Goal: Task Accomplishment & Management: Manage account settings

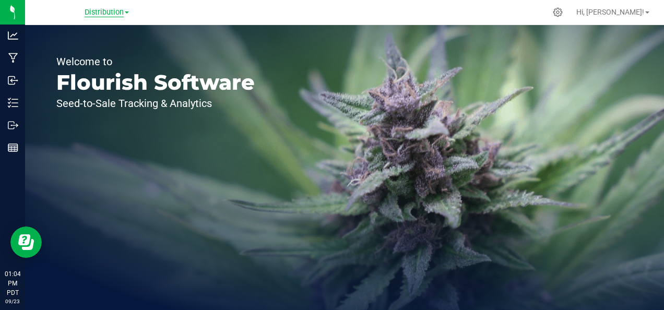
click at [115, 13] on span "Distribution" at bounding box center [104, 12] width 39 height 9
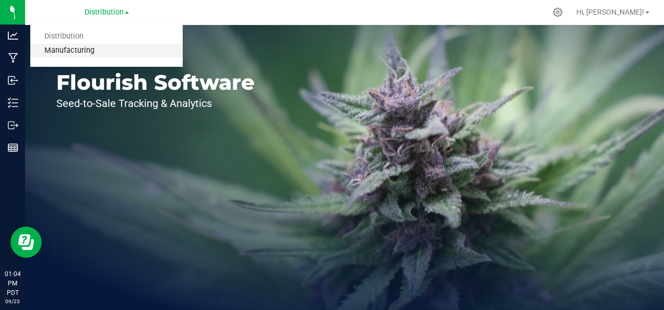
click at [102, 50] on link "Manufacturing" at bounding box center [106, 51] width 152 height 14
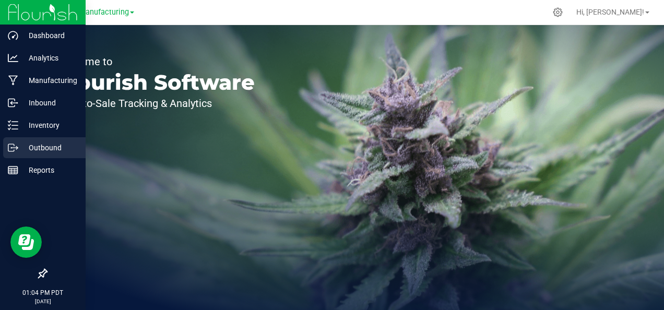
click at [31, 141] on div "Outbound" at bounding box center [44, 147] width 82 height 21
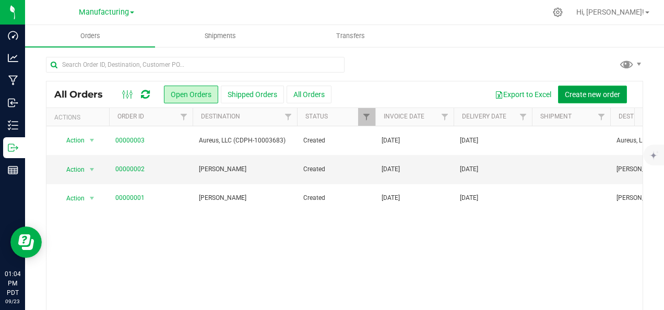
click at [581, 99] on button "Create new order" at bounding box center [592, 95] width 69 height 18
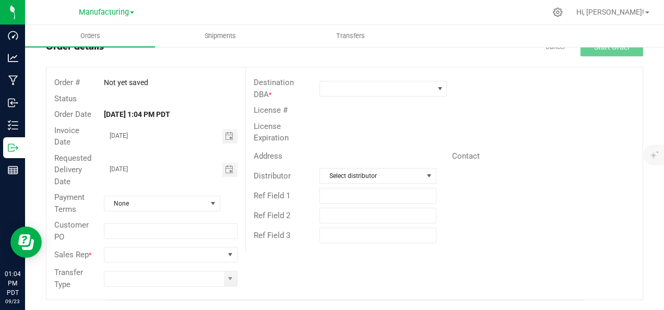
scroll to position [38, 0]
click at [181, 205] on span "None" at bounding box center [155, 203] width 102 height 15
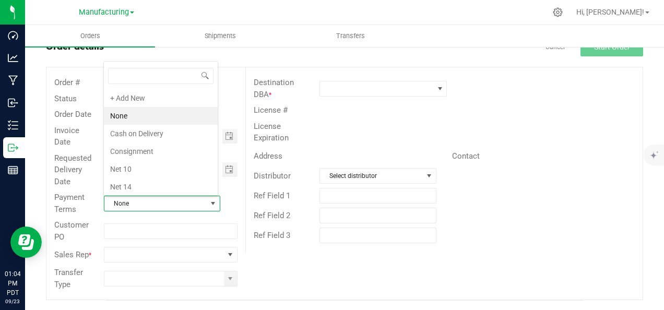
scroll to position [15, 113]
click at [181, 205] on span "None" at bounding box center [155, 203] width 102 height 15
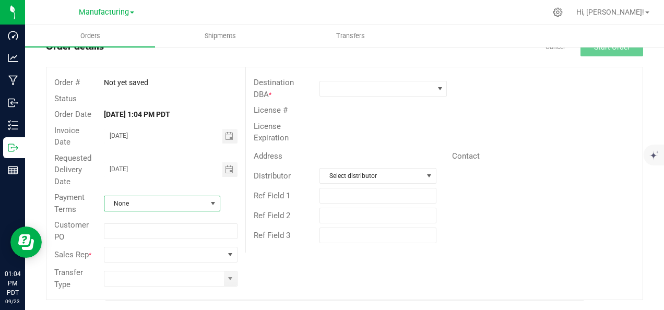
click at [181, 205] on span "None" at bounding box center [155, 203] width 102 height 15
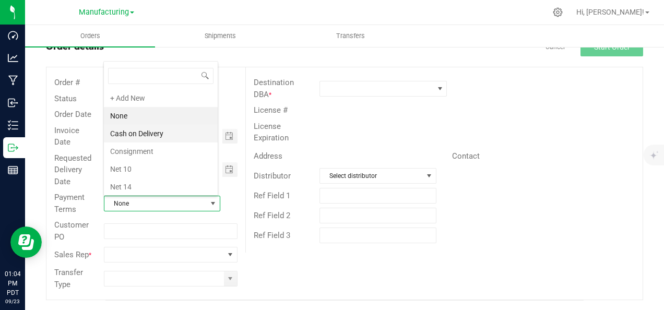
click at [174, 132] on li "Cash on Delivery" at bounding box center [161, 134] width 114 height 18
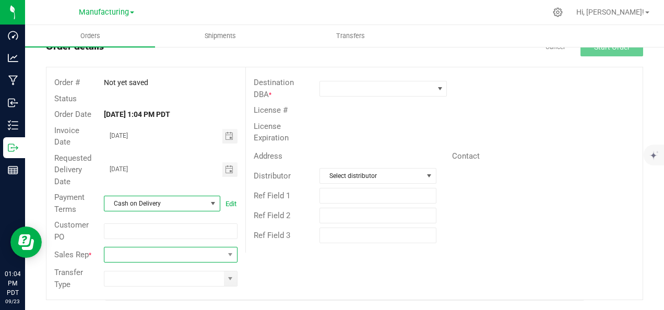
click at [136, 250] on span "NO DATA FOUND" at bounding box center [163, 254] width 119 height 15
click at [174, 139] on input "[DATE]" at bounding box center [163, 135] width 118 height 13
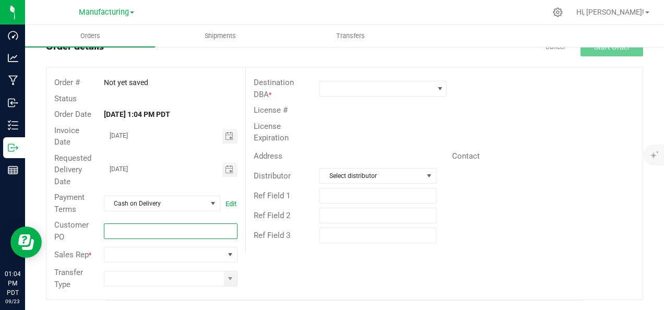
click at [130, 231] on input "text" at bounding box center [170, 231] width 133 height 16
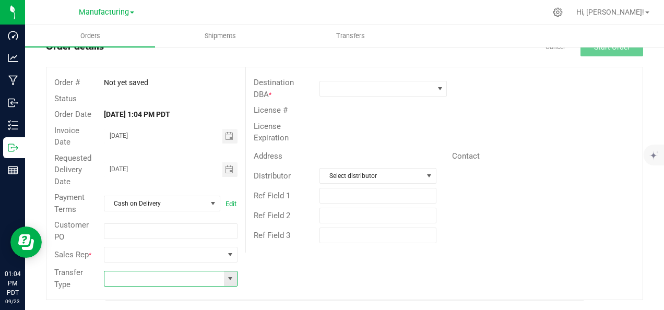
click at [185, 280] on input at bounding box center [163, 278] width 119 height 15
click at [228, 278] on span at bounding box center [230, 278] width 8 height 8
click at [206, 260] on li "Transfer" at bounding box center [169, 260] width 130 height 18
type input "Transfer"
click at [418, 87] on span at bounding box center [376, 88] width 113 height 15
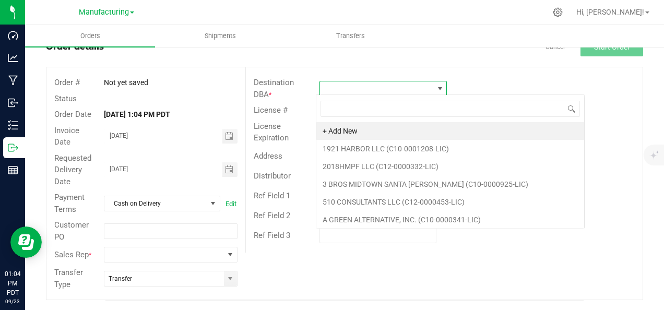
scroll to position [15, 125]
click at [496, 78] on div "Destination DBA *" at bounding box center [444, 89] width 396 height 28
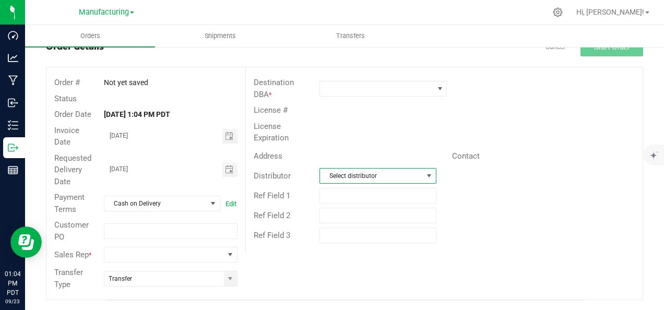
click at [412, 171] on span "Select distributor" at bounding box center [371, 176] width 102 height 15
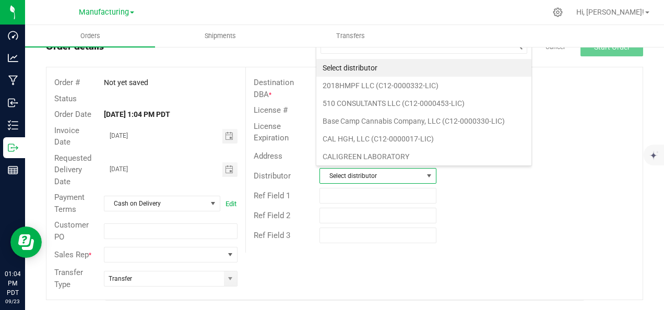
scroll to position [15, 113]
click at [486, 210] on div "Ref Field 2" at bounding box center [444, 216] width 396 height 20
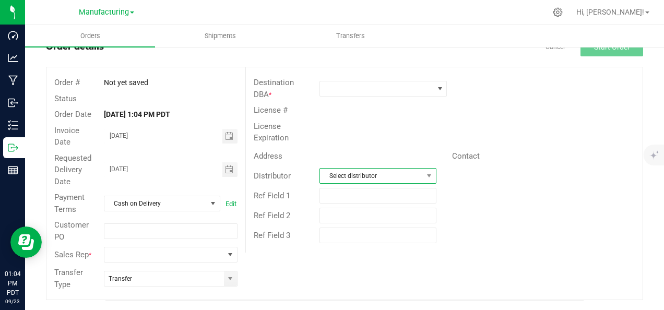
click at [403, 176] on span "Select distributor" at bounding box center [371, 176] width 102 height 15
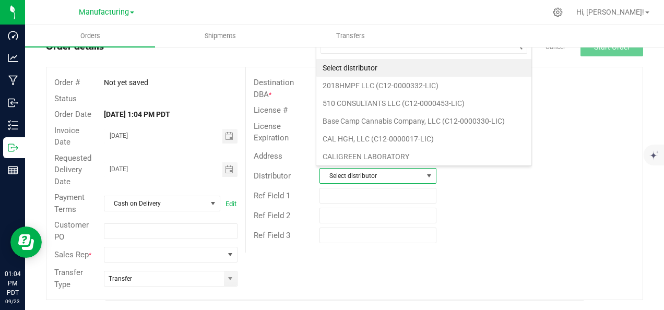
click at [403, 176] on span "Select distributor" at bounding box center [371, 176] width 102 height 15
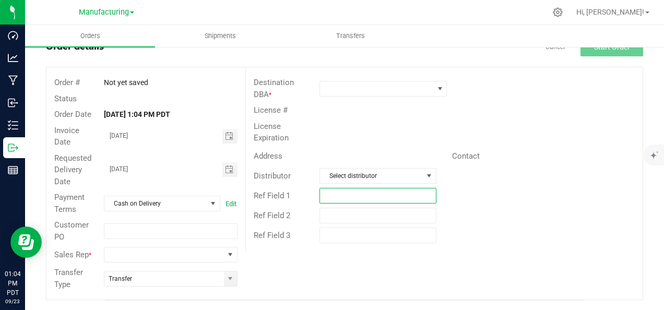
click at [393, 192] on input "text" at bounding box center [377, 196] width 116 height 16
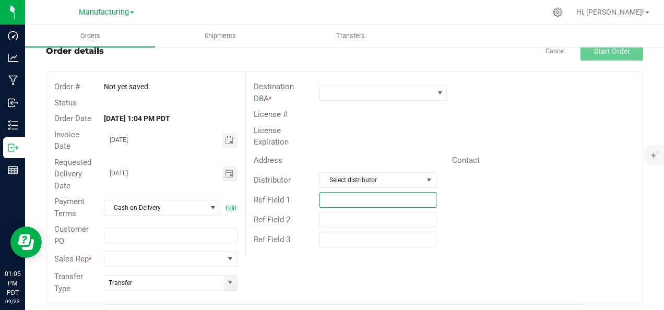
scroll to position [20, 0]
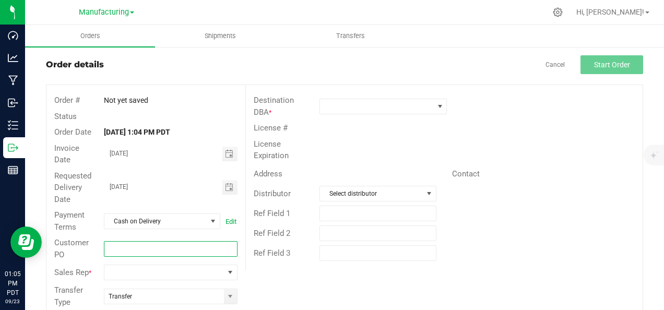
click at [170, 247] on input "text" at bounding box center [170, 249] width 133 height 16
type input "HTE"
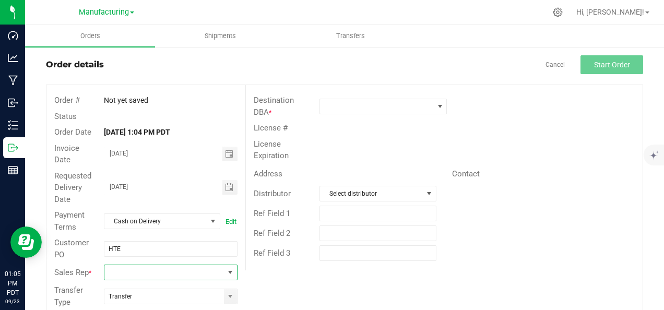
click at [150, 268] on span "NO DATA FOUND" at bounding box center [163, 272] width 119 height 15
type input "[PERSON_NAME]"
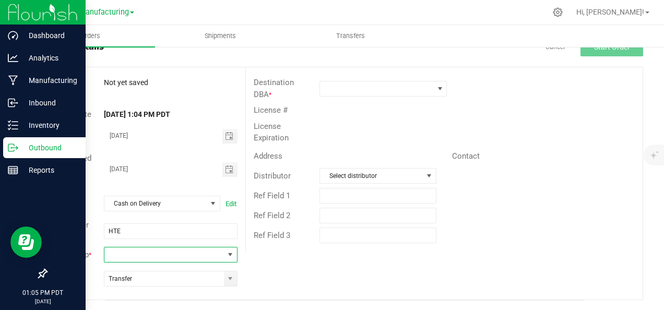
click at [53, 14] on img at bounding box center [43, 12] width 70 height 25
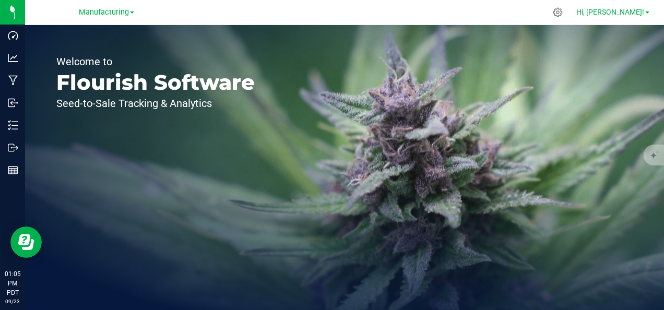
click at [648, 14] on span at bounding box center [647, 12] width 4 height 2
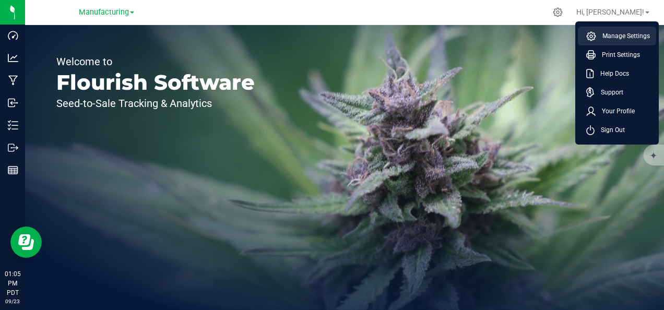
click at [636, 35] on span "Manage Settings" at bounding box center [623, 36] width 54 height 10
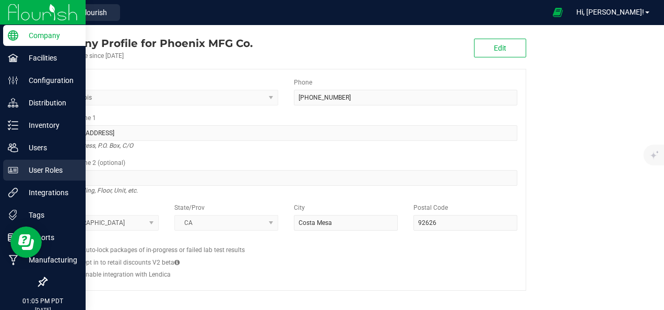
click at [44, 179] on div "User Roles" at bounding box center [44, 170] width 82 height 21
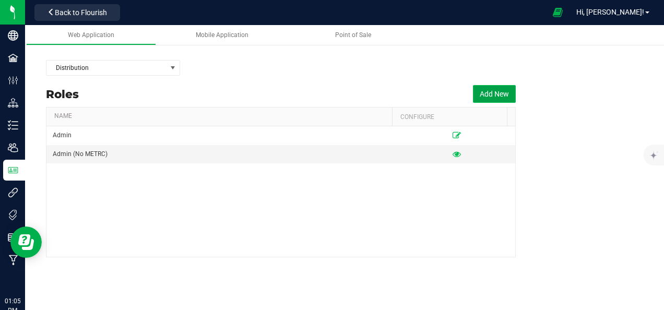
click at [509, 87] on button "Add New" at bounding box center [494, 94] width 43 height 18
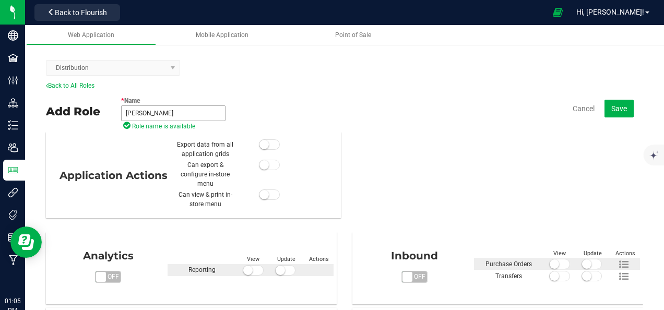
scroll to position [27, 0]
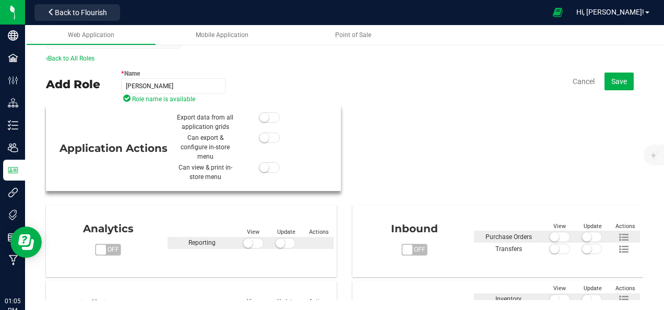
type input "[PERSON_NAME]"
click at [259, 117] on small at bounding box center [263, 117] width 9 height 9
click at [259, 139] on small at bounding box center [263, 137] width 9 height 9
click at [261, 165] on small at bounding box center [263, 167] width 9 height 9
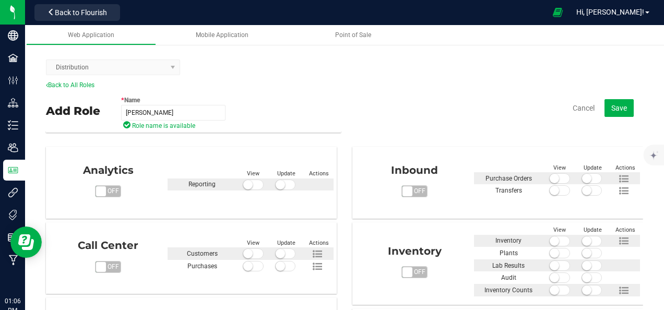
scroll to position [85, 0]
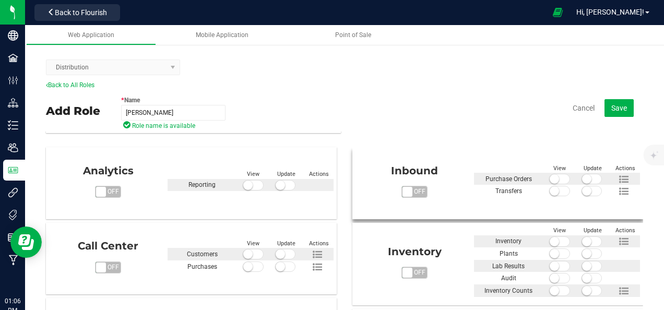
click at [549, 179] on span at bounding box center [559, 179] width 21 height 10
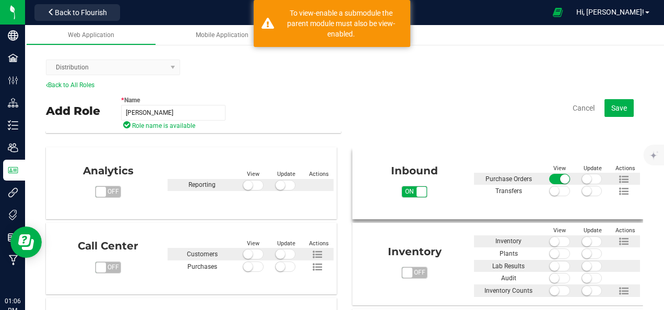
click at [575, 173] on div at bounding box center [591, 179] width 32 height 13
click at [549, 190] on small at bounding box center [553, 190] width 9 height 9
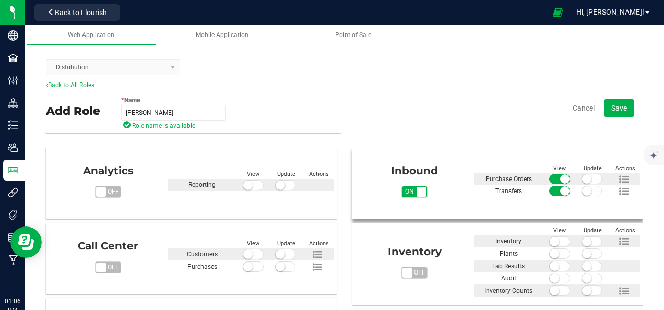
click at [582, 190] on small at bounding box center [586, 190] width 9 height 9
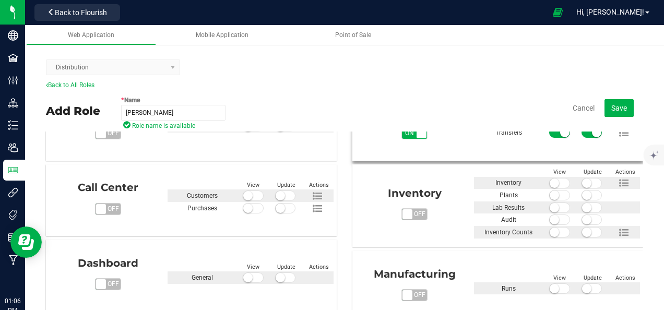
scroll to position [152, 0]
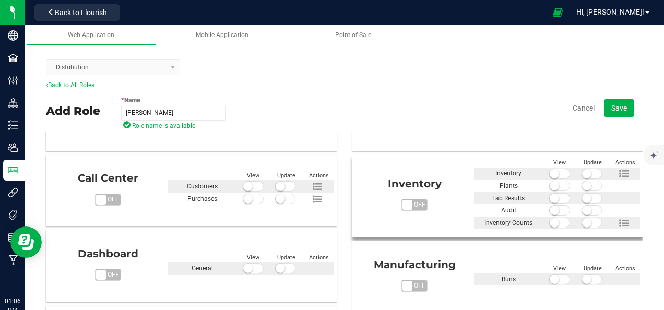
click at [412, 205] on span "off" at bounding box center [419, 204] width 15 height 11
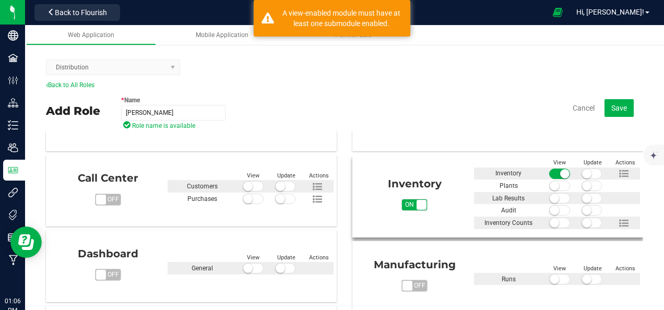
click at [549, 187] on span at bounding box center [559, 186] width 21 height 10
click at [560, 185] on small at bounding box center [564, 185] width 9 height 9
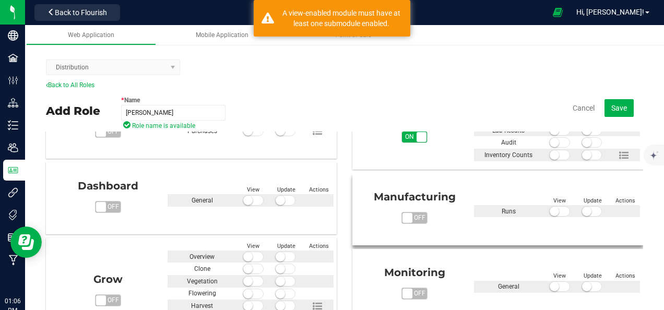
click at [412, 214] on span "off" at bounding box center [419, 217] width 15 height 11
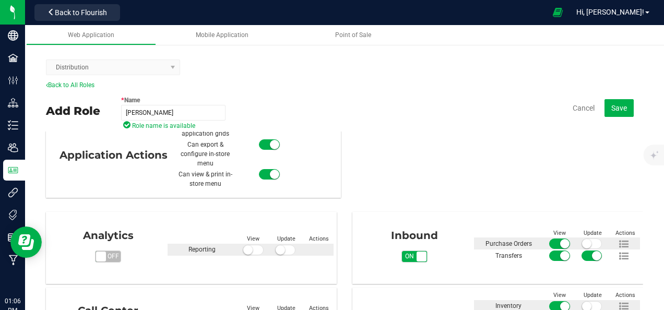
scroll to position [0, 0]
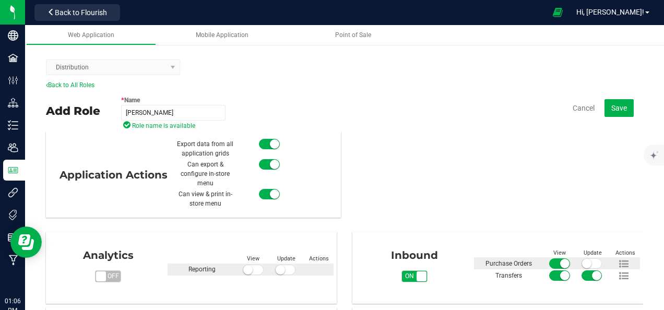
click at [135, 63] on kendo-dropdownlist "Distribution" at bounding box center [113, 67] width 134 height 16
click at [165, 68] on kendo-dropdownlist "Distribution" at bounding box center [113, 67] width 134 height 16
click at [327, 38] on div "Point of Sale" at bounding box center [352, 35] width 113 height 9
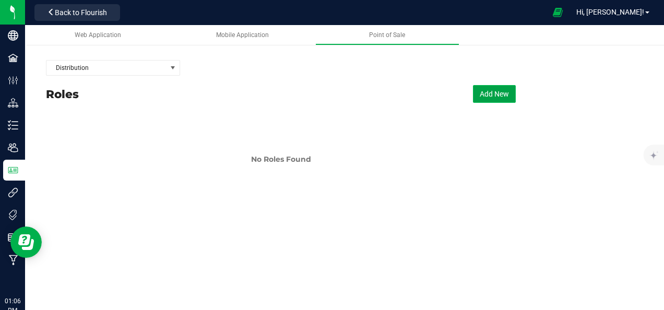
click at [494, 93] on button "Add New" at bounding box center [494, 94] width 43 height 18
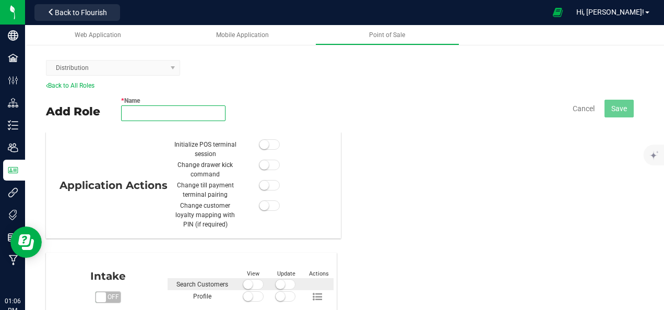
click at [177, 107] on input "* Name" at bounding box center [173, 113] width 104 height 16
type input "[PERSON_NAME]"
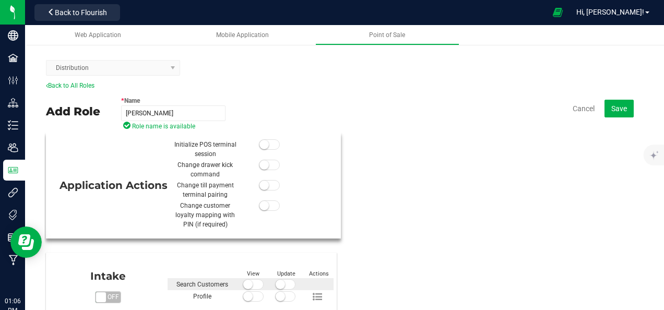
click at [261, 149] on span at bounding box center [269, 144] width 21 height 10
click at [262, 160] on span at bounding box center [269, 165] width 21 height 10
click at [264, 179] on div "Initialize POS terminal session Change drawer kick command Change till payment …" at bounding box center [253, 185] width 160 height 91
click at [265, 189] on span at bounding box center [269, 185] width 21 height 10
click at [261, 203] on small at bounding box center [263, 205] width 9 height 9
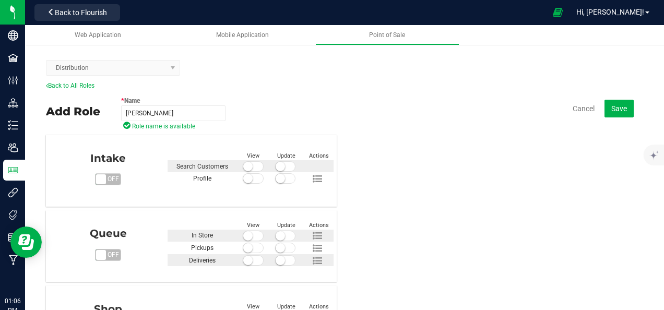
scroll to position [119, 0]
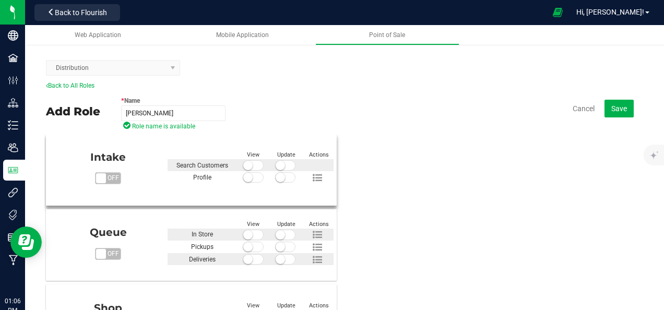
click at [109, 181] on span "off" at bounding box center [112, 178] width 15 height 11
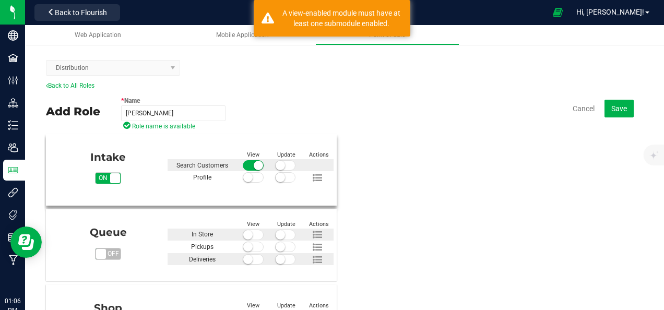
click at [243, 178] on small at bounding box center [247, 177] width 9 height 9
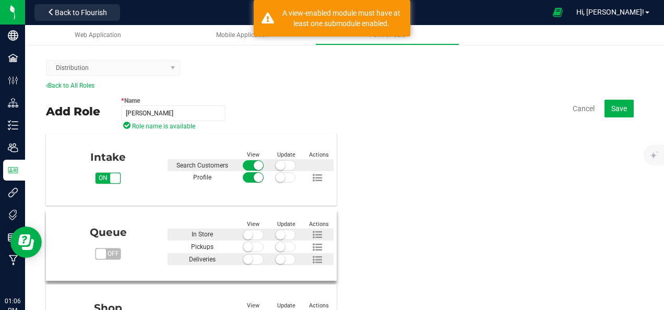
click at [103, 249] on span "on off" at bounding box center [101, 254] width 10 height 10
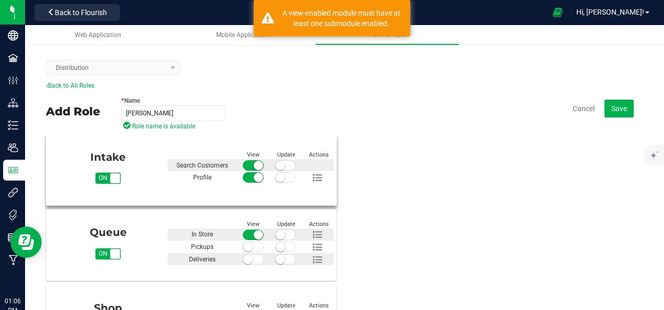
click at [275, 167] on small at bounding box center [279, 165] width 9 height 9
click at [279, 179] on span at bounding box center [285, 177] width 21 height 10
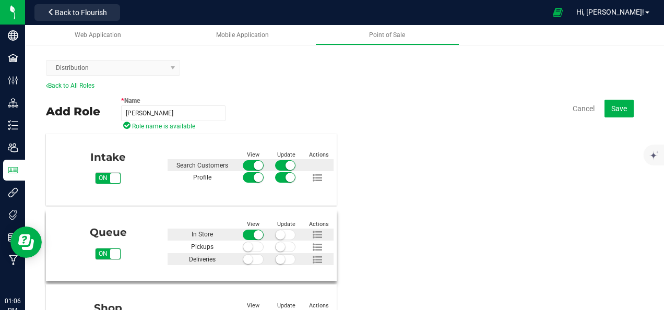
click at [275, 235] on small at bounding box center [279, 234] width 9 height 9
click at [275, 246] on small at bounding box center [279, 246] width 9 height 9
click at [244, 244] on small at bounding box center [247, 246] width 9 height 9
click at [244, 257] on small at bounding box center [247, 259] width 9 height 9
click at [284, 256] on span at bounding box center [285, 259] width 21 height 10
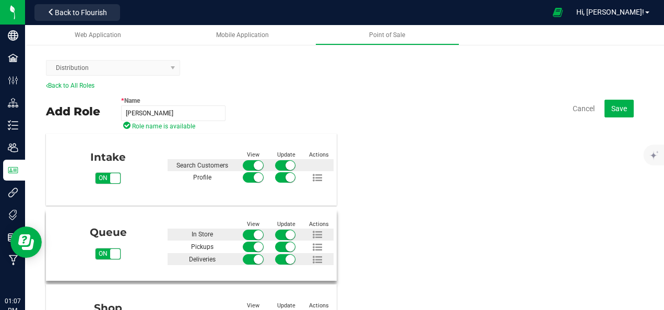
scroll to position [147, 0]
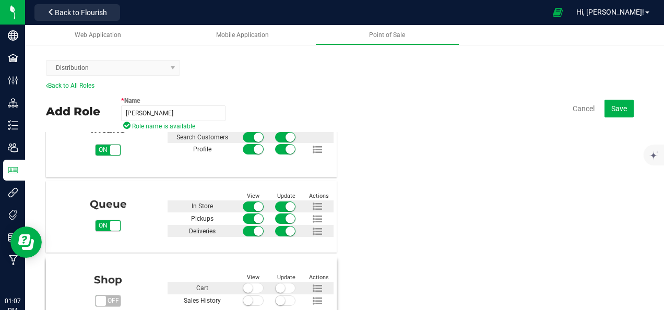
click at [107, 299] on span "off" at bounding box center [112, 300] width 15 height 11
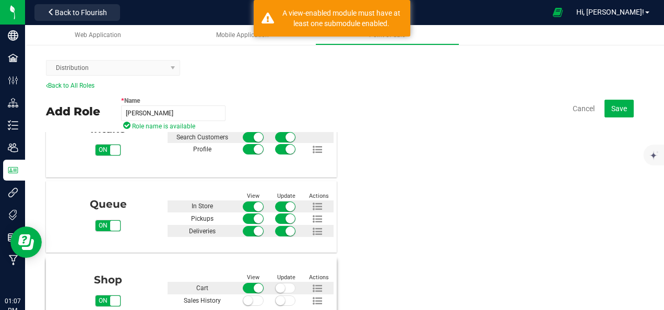
click at [278, 287] on small at bounding box center [279, 287] width 9 height 9
click at [277, 297] on small at bounding box center [279, 300] width 9 height 9
click at [243, 299] on small at bounding box center [247, 300] width 9 height 9
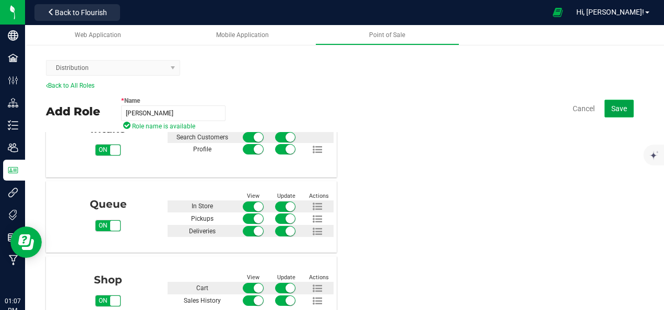
click at [611, 104] on span "Save" at bounding box center [619, 108] width 16 height 8
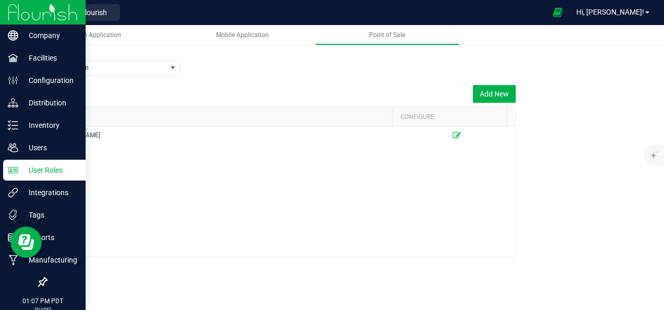
click at [54, 11] on img at bounding box center [43, 12] width 70 height 25
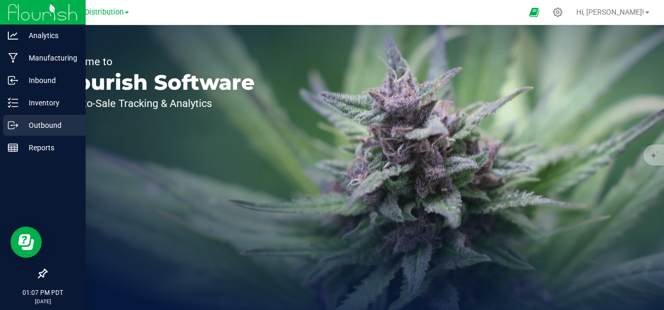
click at [31, 124] on p "Outbound" at bounding box center [49, 125] width 63 height 13
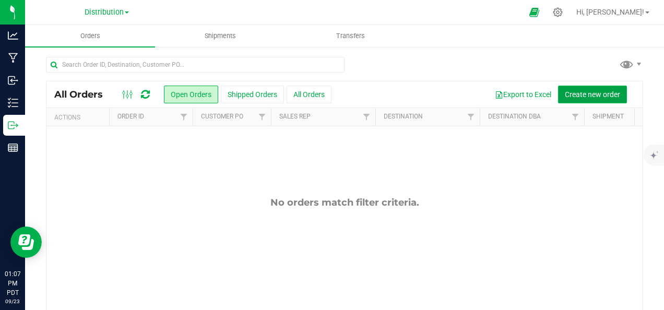
click at [587, 93] on span "Create new order" at bounding box center [591, 94] width 55 height 8
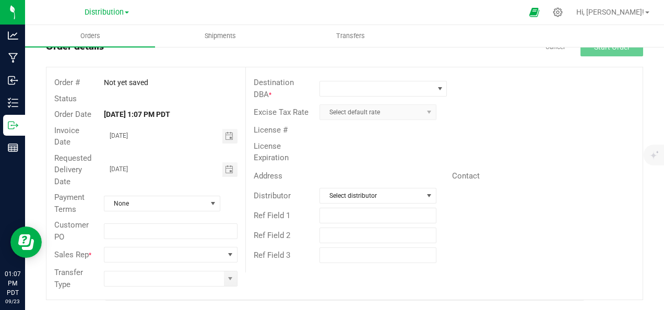
scroll to position [38, 0]
click at [188, 249] on span "NO DATA FOUND" at bounding box center [163, 254] width 119 height 15
click at [392, 233] on input "text" at bounding box center [377, 235] width 116 height 16
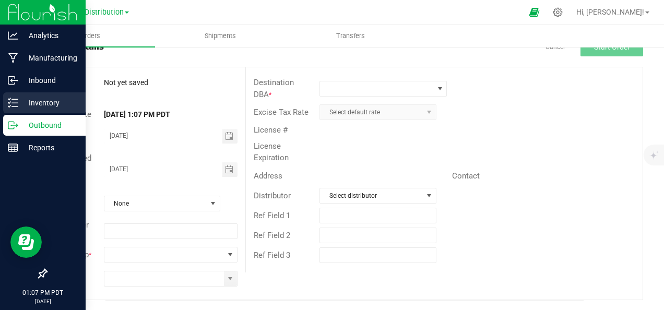
click at [52, 104] on p "Inventory" at bounding box center [49, 103] width 63 height 13
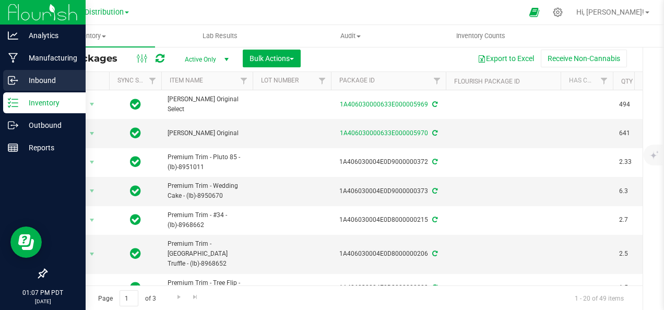
click at [61, 77] on p "Inbound" at bounding box center [49, 80] width 63 height 13
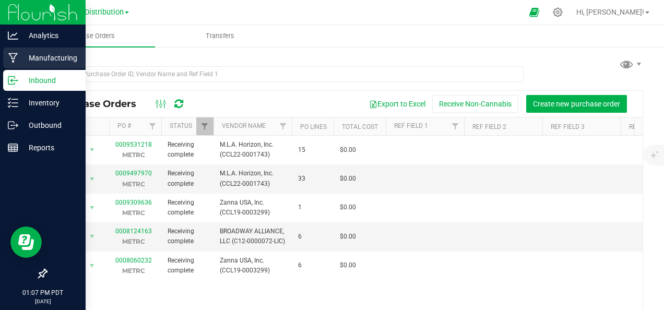
click at [70, 51] on div "Manufacturing" at bounding box center [44, 57] width 82 height 21
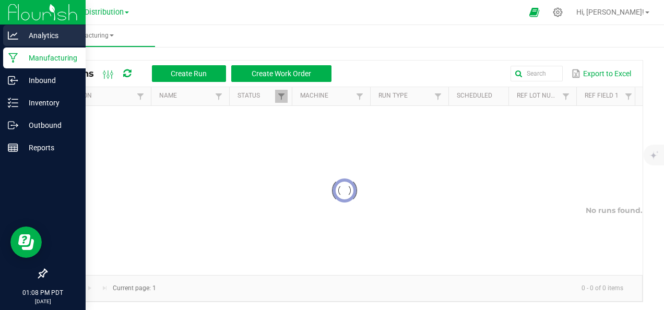
click at [11, 33] on icon at bounding box center [13, 35] width 10 height 10
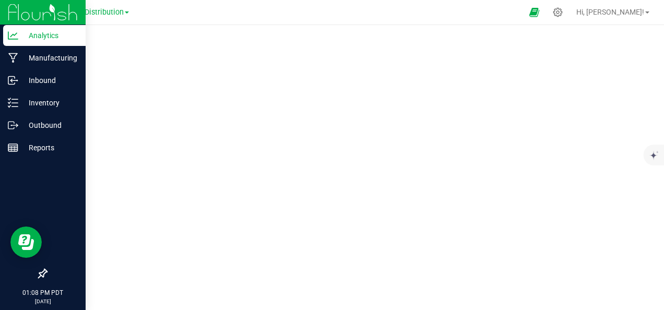
click at [18, 10] on img at bounding box center [43, 12] width 70 height 25
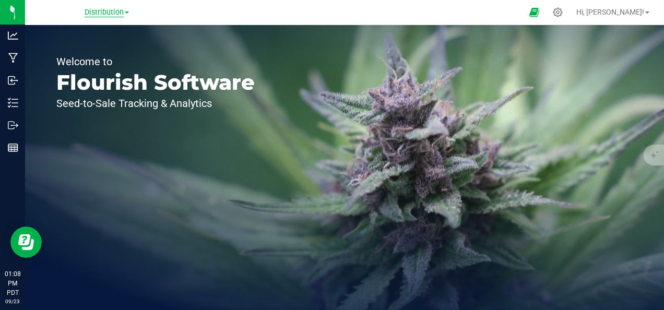
click at [94, 10] on span "Distribution" at bounding box center [104, 12] width 39 height 9
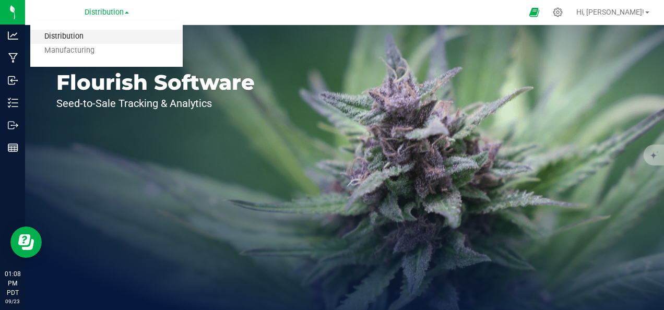
click at [95, 37] on link "Distribution" at bounding box center [106, 37] width 152 height 14
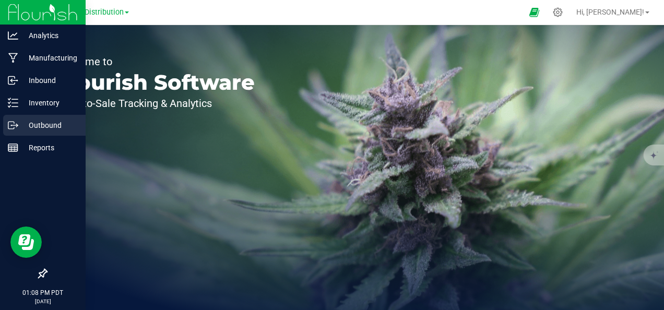
click at [14, 125] on icon at bounding box center [13, 125] width 10 height 10
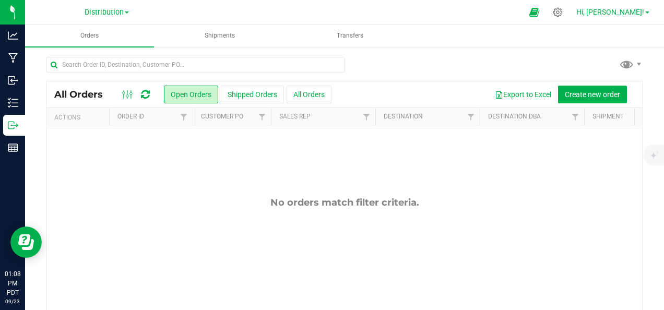
click at [647, 11] on span at bounding box center [647, 12] width 4 height 2
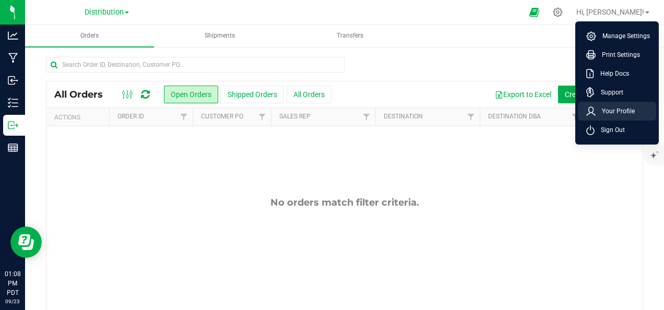
click at [615, 111] on span "Your Profile" at bounding box center [614, 111] width 39 height 10
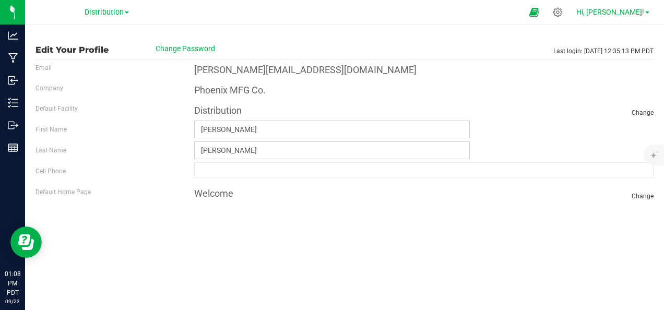
click at [642, 14] on span "Hi, [PERSON_NAME]!" at bounding box center [610, 12] width 68 height 8
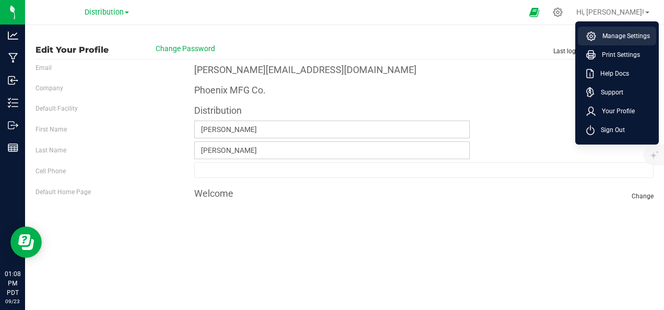
click at [633, 40] on span "Manage Settings" at bounding box center [623, 36] width 54 height 10
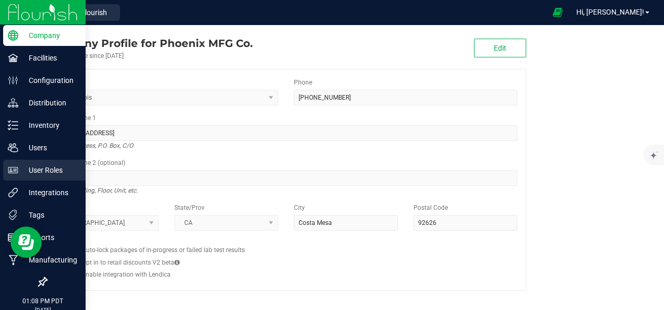
click at [59, 169] on p "User Roles" at bounding box center [49, 170] width 63 height 13
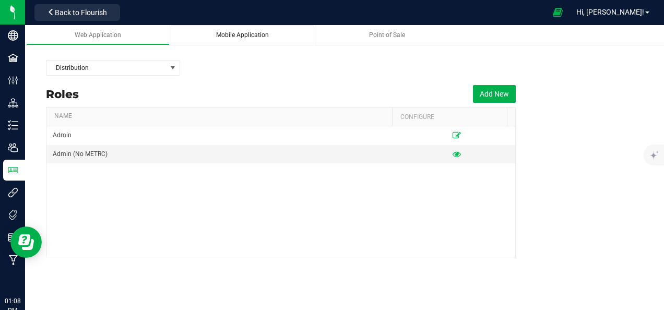
click at [271, 39] on div "Mobile Application" at bounding box center [242, 35] width 127 height 9
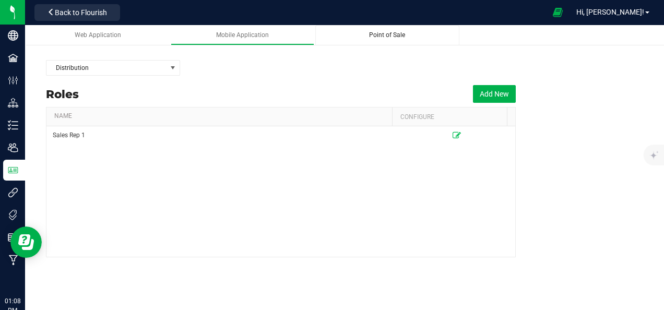
click at [392, 35] on span "Point of Sale" at bounding box center [387, 34] width 36 height 7
click at [269, 37] on div "Mobile Application" at bounding box center [242, 35] width 127 height 9
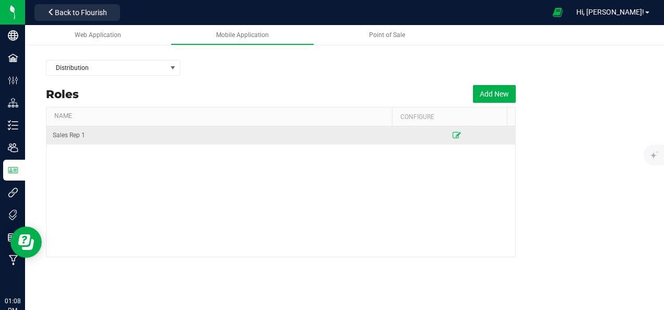
click at [114, 137] on td "Sales Rep 1" at bounding box center [222, 135] width 352 height 18
click at [452, 134] on icon at bounding box center [456, 135] width 8 height 6
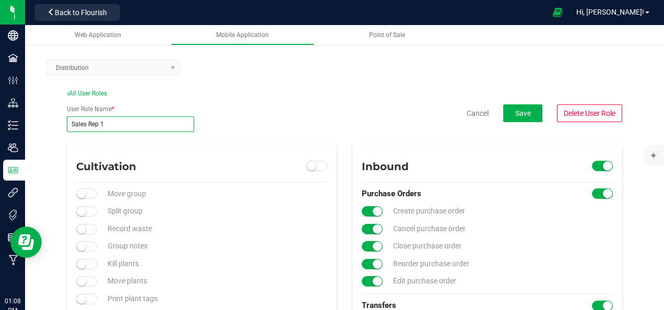
click at [130, 125] on input "Sales Rep 1" at bounding box center [130, 124] width 127 height 16
type input "[PERSON_NAME]"
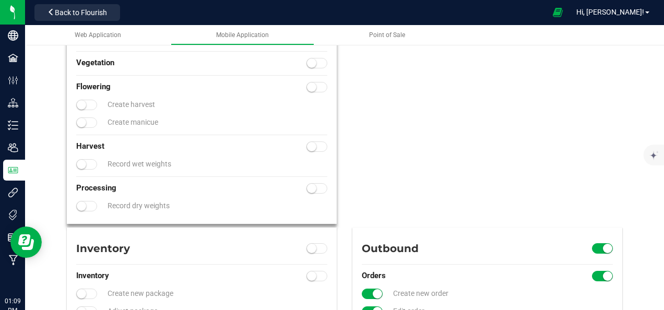
scroll to position [408, 0]
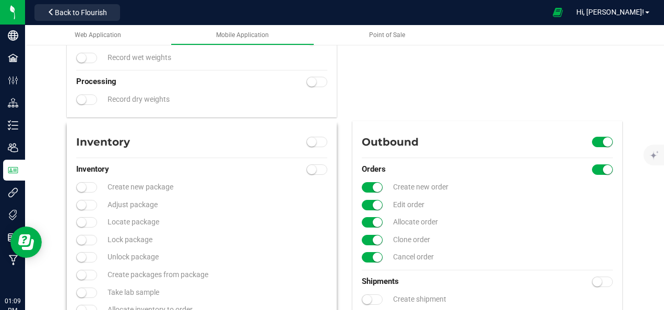
click at [87, 186] on span at bounding box center [86, 187] width 21 height 10
click at [129, 202] on span "Adjust package" at bounding box center [132, 204] width 50 height 8
click at [84, 207] on small at bounding box center [81, 204] width 9 height 9
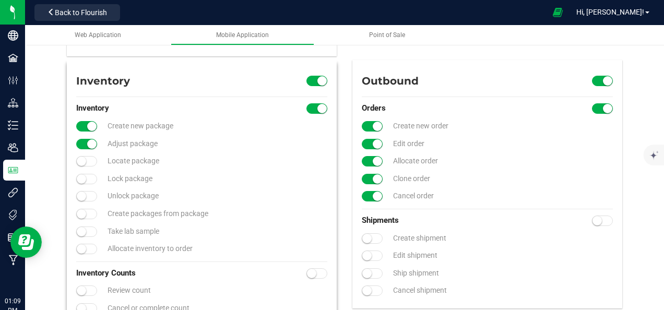
click at [85, 160] on small at bounding box center [81, 161] width 9 height 9
click at [89, 181] on span at bounding box center [86, 179] width 21 height 10
click at [87, 189] on div "Inventory Create new package Adjust package Locate package Lock package Unlock …" at bounding box center [201, 179] width 267 height 164
click at [88, 200] on span at bounding box center [86, 196] width 21 height 10
click at [87, 219] on span at bounding box center [86, 214] width 21 height 10
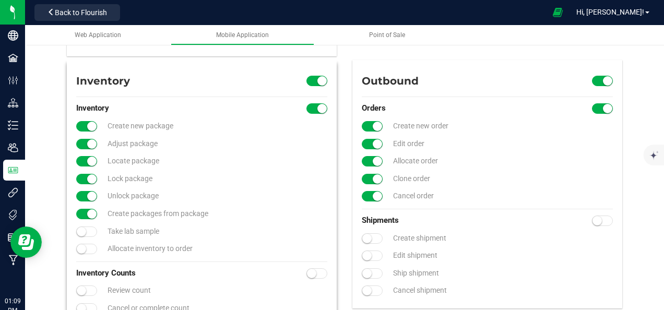
click at [89, 229] on span at bounding box center [86, 231] width 21 height 10
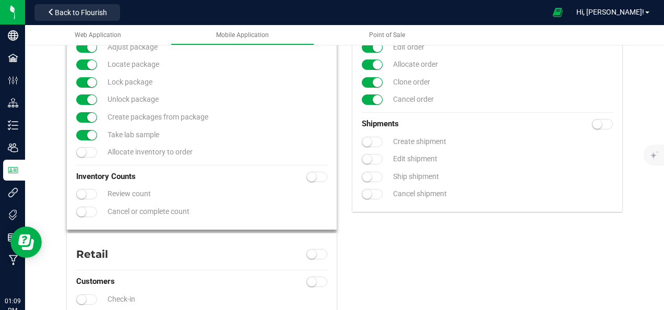
click at [90, 152] on span at bounding box center [86, 152] width 21 height 10
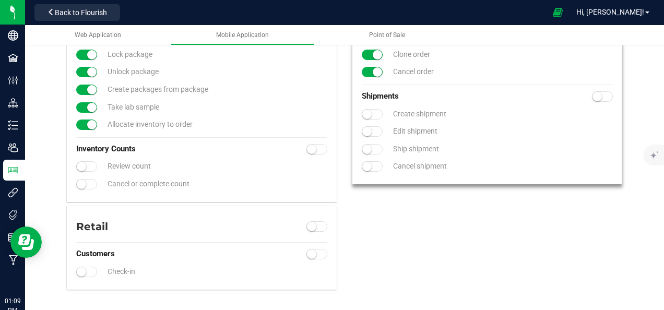
click at [599, 101] on span at bounding box center [602, 96] width 21 height 10
click at [370, 118] on span at bounding box center [372, 114] width 21 height 10
click at [368, 130] on span at bounding box center [372, 131] width 21 height 10
click at [368, 146] on span at bounding box center [372, 149] width 21 height 10
click at [368, 167] on span at bounding box center [372, 166] width 21 height 10
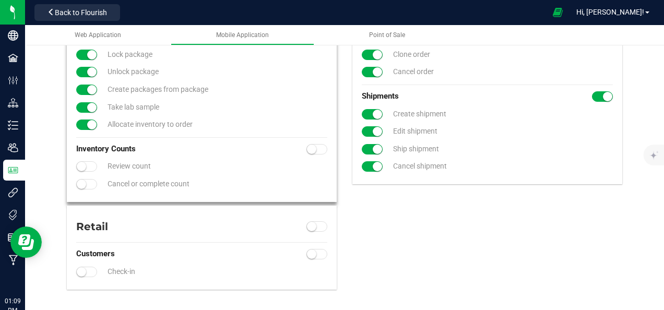
click at [323, 149] on div "Inventory Counts Review count Cancel or complete count" at bounding box center [201, 166] width 267 height 59
click at [318, 150] on span at bounding box center [316, 149] width 21 height 10
click at [95, 164] on span at bounding box center [86, 166] width 21 height 10
click at [86, 184] on span at bounding box center [86, 184] width 21 height 10
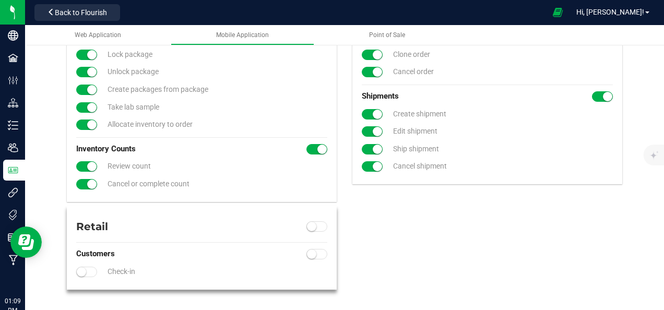
click at [89, 273] on span at bounding box center [86, 272] width 21 height 10
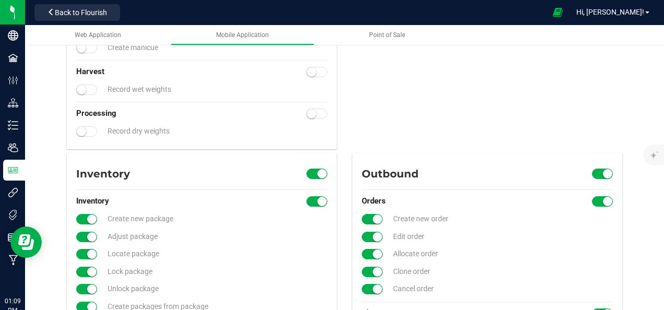
scroll to position [376, 0]
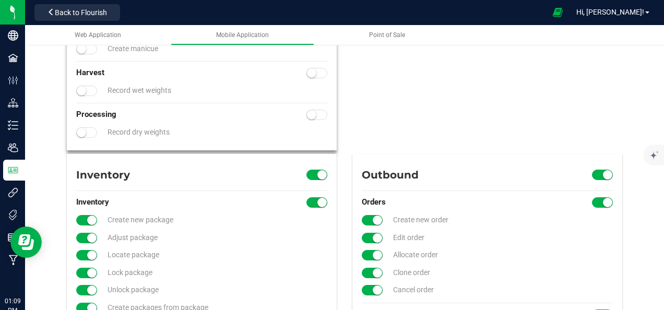
click at [316, 120] on span at bounding box center [316, 115] width 21 height 10
click at [315, 70] on span at bounding box center [316, 73] width 21 height 10
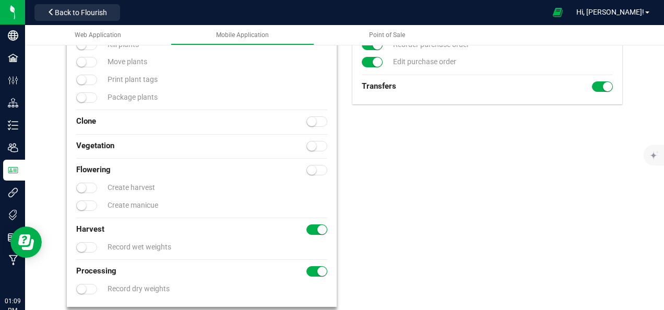
scroll to position [219, 0]
click at [310, 117] on small at bounding box center [311, 121] width 9 height 9
click at [313, 142] on span at bounding box center [316, 146] width 21 height 10
click at [314, 165] on span at bounding box center [316, 170] width 21 height 10
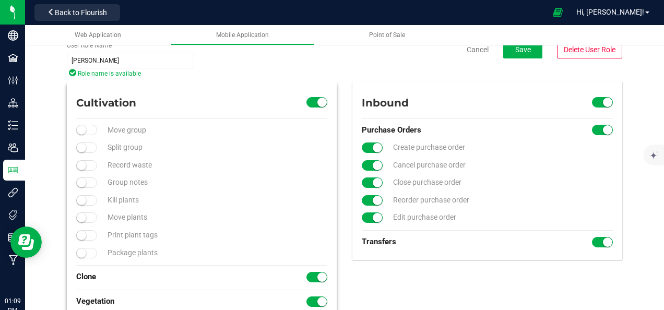
scroll to position [65, 0]
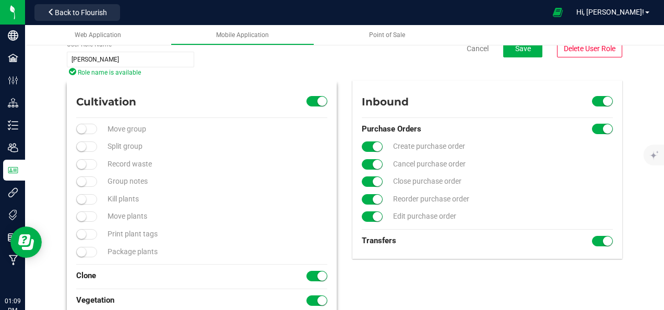
click at [317, 97] on small at bounding box center [321, 101] width 9 height 9
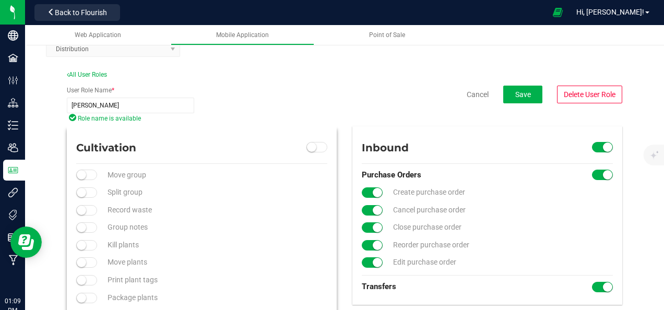
scroll to position [0, 0]
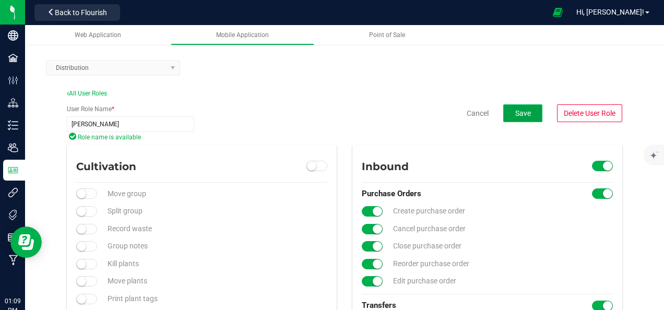
click at [516, 109] on span "Save" at bounding box center [523, 113] width 16 height 8
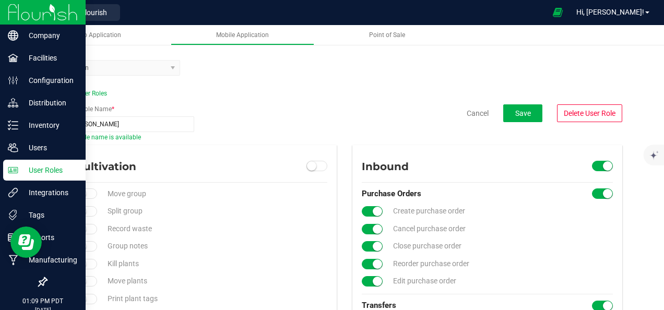
click at [4, 18] on div at bounding box center [43, 12] width 86 height 25
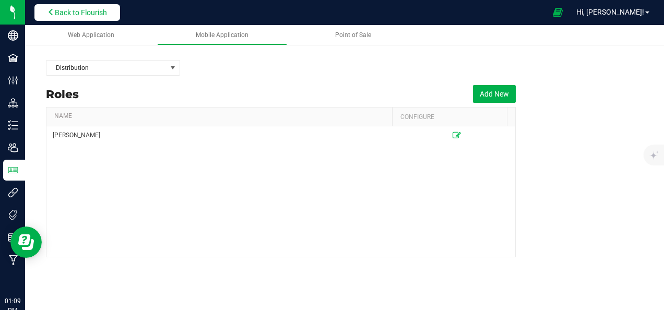
click at [91, 6] on button "Back to Flourish" at bounding box center [77, 12] width 86 height 17
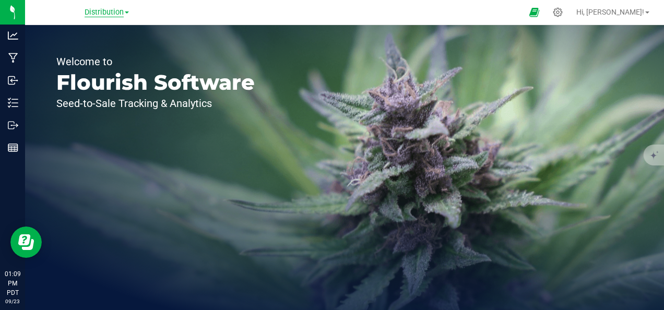
click at [92, 13] on span "Distribution" at bounding box center [104, 12] width 39 height 9
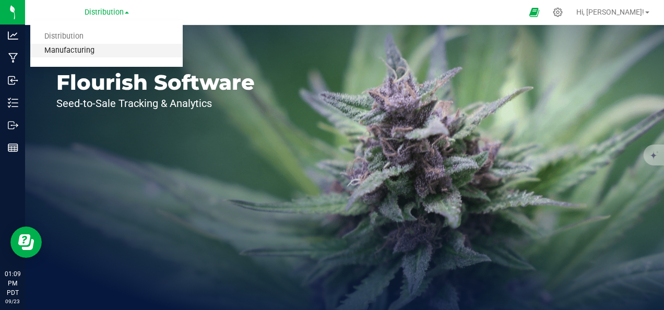
click at [93, 44] on link "Manufacturing" at bounding box center [106, 51] width 152 height 14
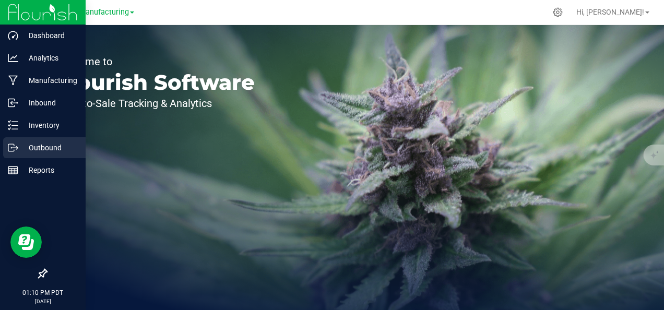
click at [58, 142] on p "Outbound" at bounding box center [49, 147] width 63 height 13
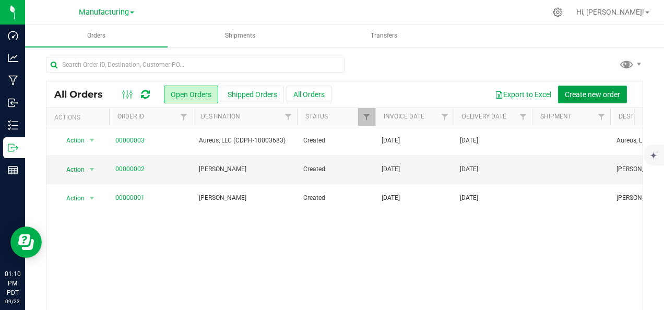
click at [564, 90] on span "Create new order" at bounding box center [591, 94] width 55 height 8
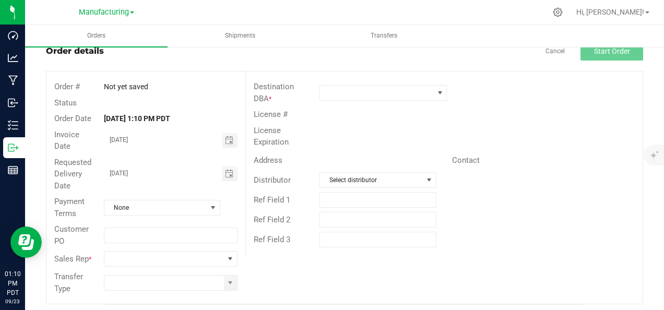
scroll to position [33, 0]
click at [141, 255] on span "NO DATA FOUND" at bounding box center [163, 258] width 119 height 15
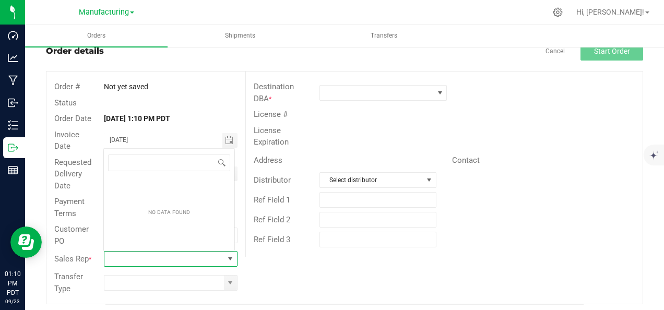
scroll to position [15, 129]
type input "[PERSON_NAME]"
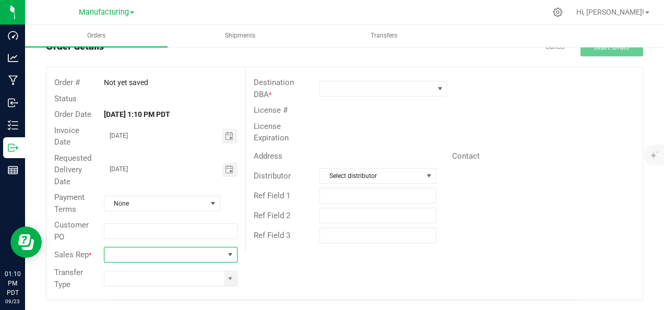
scroll to position [0, 0]
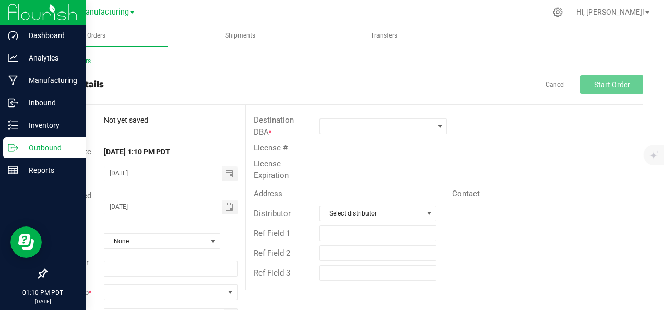
click at [61, 11] on img at bounding box center [43, 12] width 70 height 25
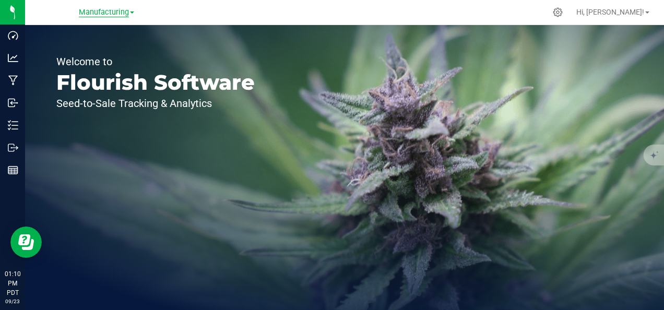
click at [110, 13] on span "Manufacturing" at bounding box center [104, 12] width 50 height 9
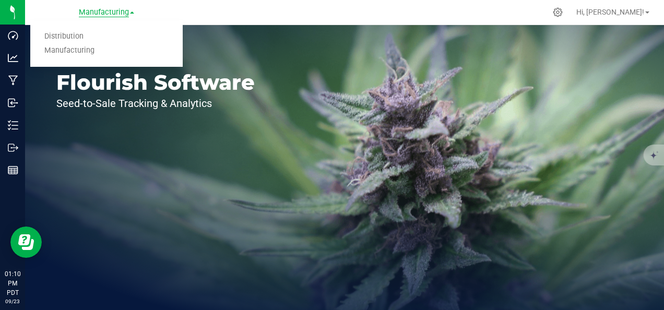
click at [110, 13] on span "Manufacturing" at bounding box center [104, 12] width 50 height 9
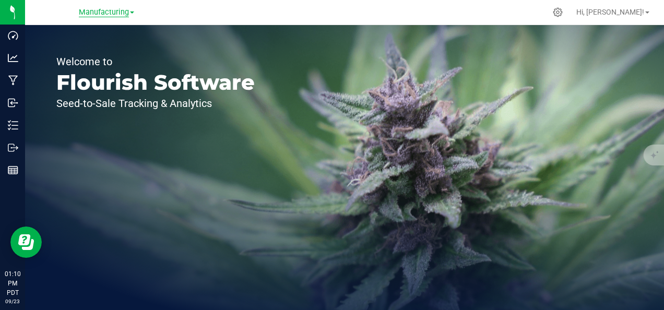
click at [110, 13] on span "Manufacturing" at bounding box center [104, 12] width 50 height 9
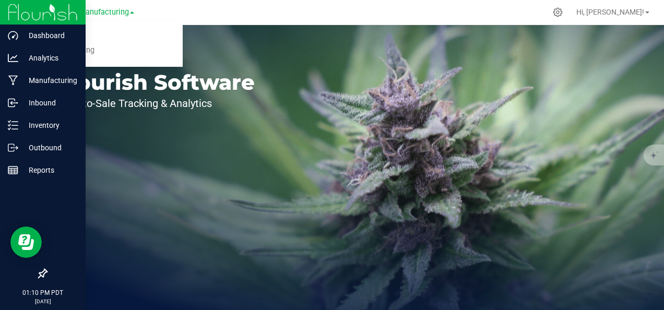
click at [11, 13] on img at bounding box center [43, 12] width 70 height 25
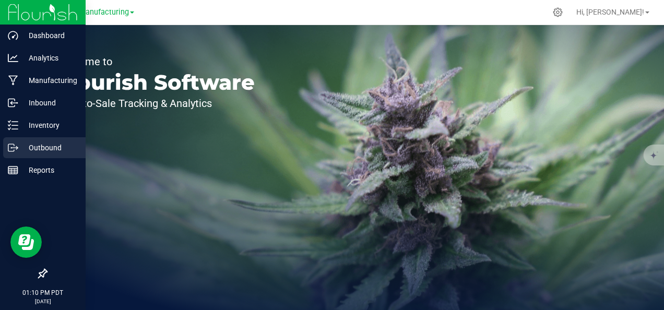
click at [33, 146] on p "Outbound" at bounding box center [49, 147] width 63 height 13
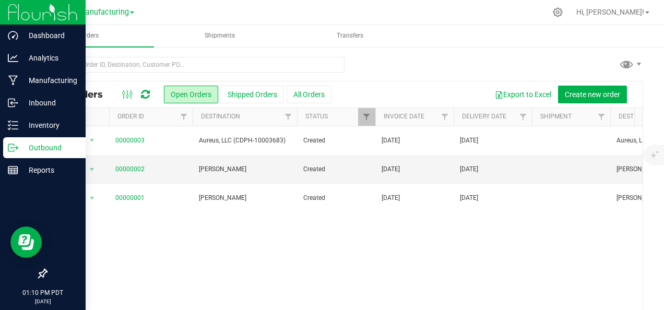
click at [11, 8] on img at bounding box center [43, 12] width 70 height 25
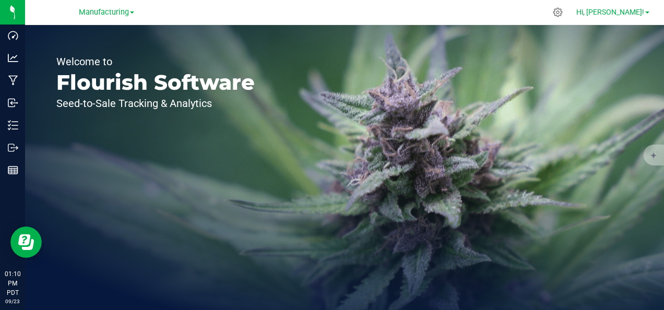
click at [636, 16] on span "Hi, [PERSON_NAME]!" at bounding box center [610, 12] width 68 height 8
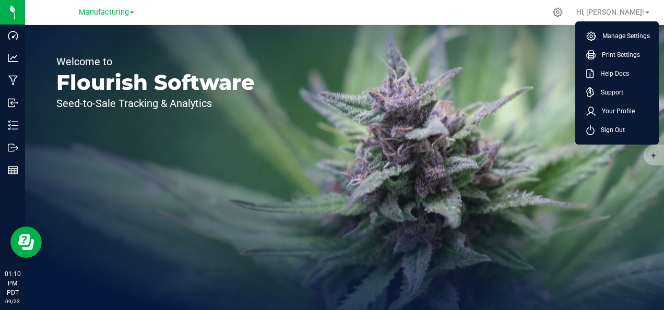
click at [437, 139] on div "Welcome to Flourish Software Seed-to-Sale Tracking & Analytics" at bounding box center [344, 167] width 639 height 285
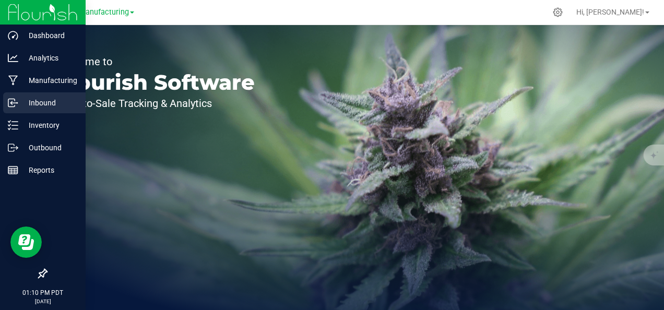
click at [43, 102] on p "Inbound" at bounding box center [49, 103] width 63 height 13
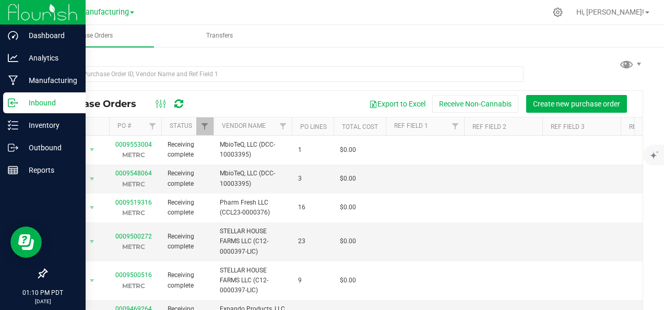
click at [32, 19] on img at bounding box center [43, 12] width 70 height 25
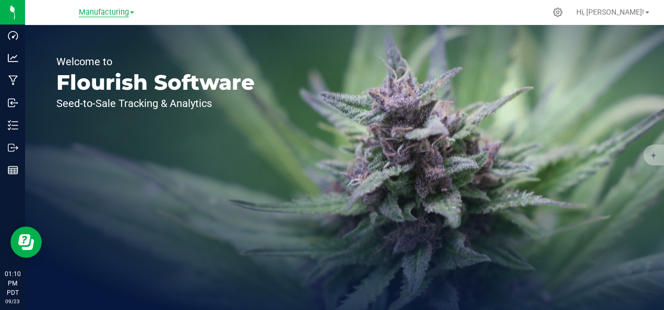
click at [119, 13] on span "Manufacturing" at bounding box center [104, 12] width 50 height 9
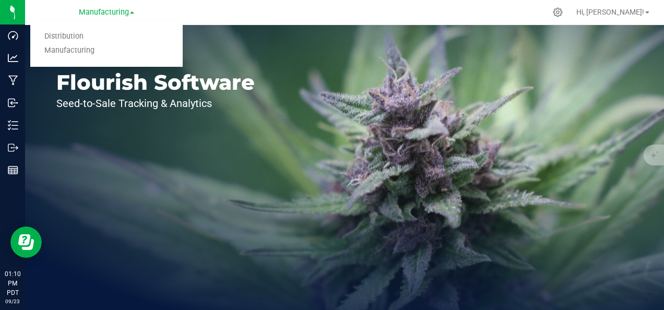
click at [406, 56] on div "Welcome to Flourish Software Seed-to-Sale Tracking & Analytics" at bounding box center [344, 167] width 639 height 285
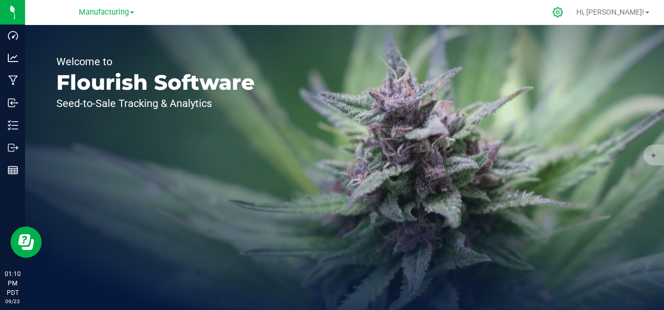
click at [565, 11] on div at bounding box center [557, 12] width 15 height 11
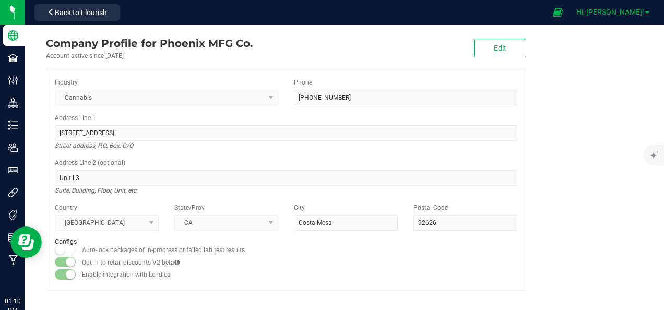
click at [634, 8] on span "Hi, [PERSON_NAME]!" at bounding box center [610, 12] width 68 height 8
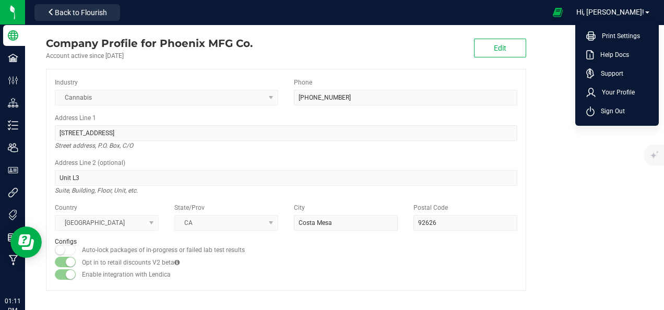
click at [559, 148] on company "Company Profile for Phoenix MFG Co. Account active since [DATE] Edit Industry C…" at bounding box center [344, 163] width 639 height 276
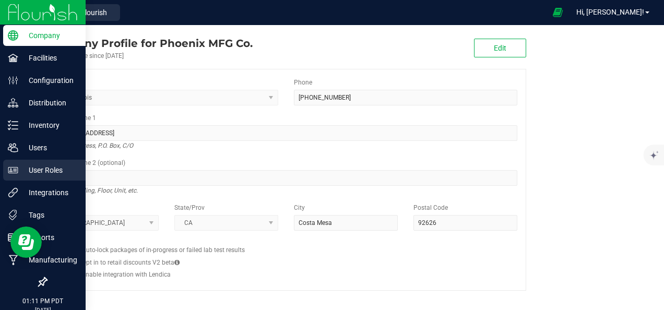
click at [34, 175] on p "User Roles" at bounding box center [49, 170] width 63 height 13
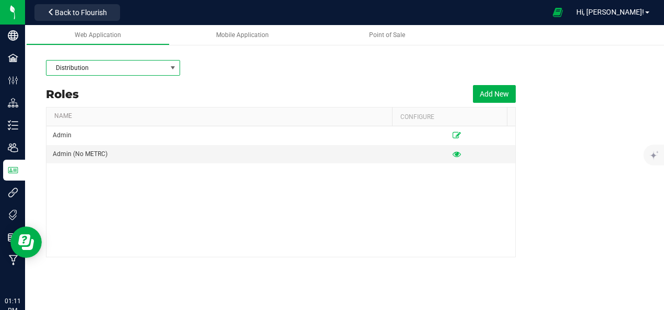
click at [159, 64] on span "Distribution" at bounding box center [106, 68] width 120 height 15
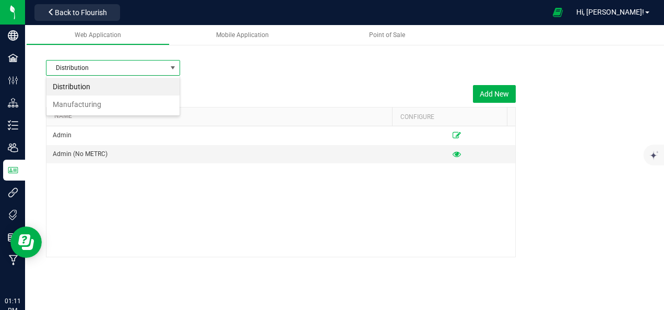
scroll to position [15, 134]
click at [147, 98] on li "Manufacturing" at bounding box center [112, 104] width 133 height 18
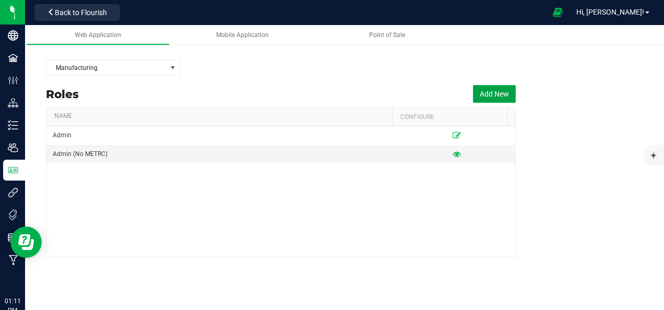
click at [488, 94] on button "Add New" at bounding box center [494, 94] width 43 height 18
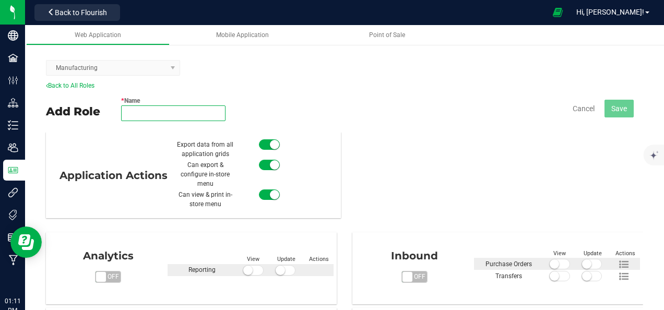
click at [132, 111] on input "* Name" at bounding box center [173, 113] width 104 height 16
type input "[PERSON_NAME]"
click at [384, 129] on div "Add Role * Name [PERSON_NAME] Role name is available Cancel Save" at bounding box center [344, 111] width 597 height 42
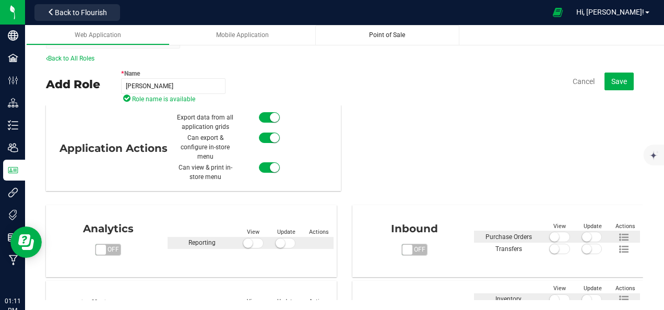
click at [390, 37] on span "Point of Sale" at bounding box center [387, 34] width 36 height 7
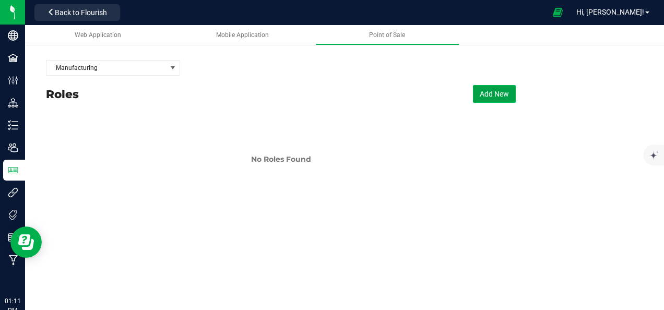
click at [486, 87] on button "Add New" at bounding box center [494, 94] width 43 height 18
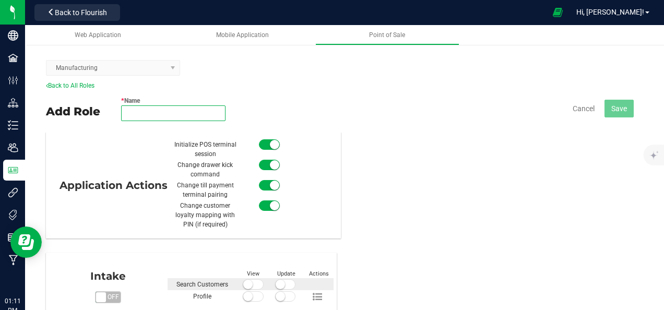
click at [188, 115] on input "* Name" at bounding box center [173, 113] width 104 height 16
type input "[PERSON_NAME]"
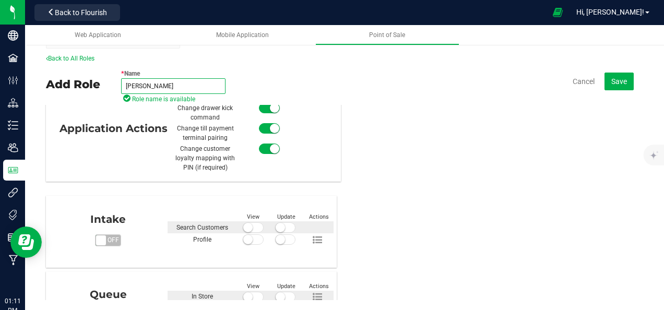
scroll to position [20, 0]
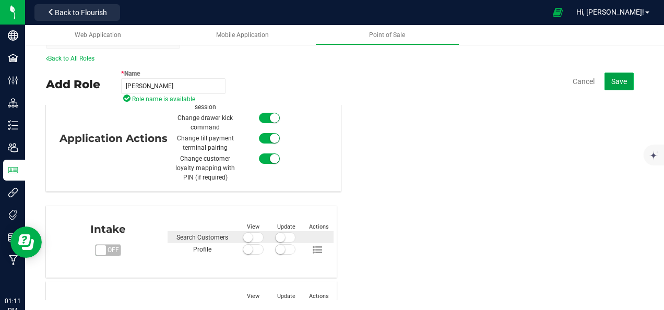
click at [622, 74] on button "Save" at bounding box center [618, 82] width 29 height 18
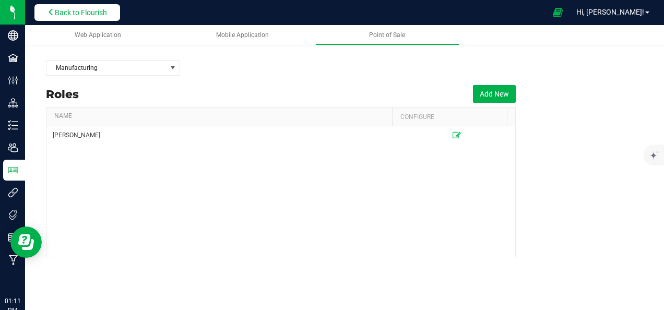
click at [99, 11] on span "Back to Flourish" at bounding box center [81, 12] width 52 height 8
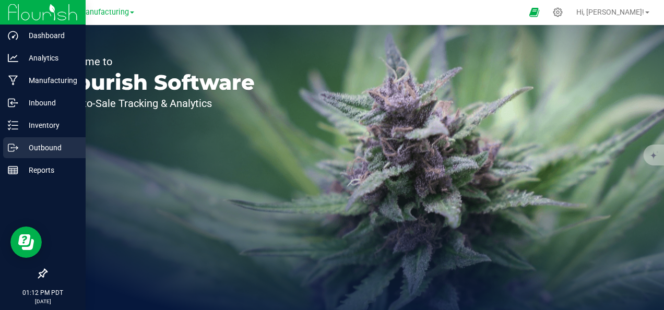
click at [21, 148] on p "Outbound" at bounding box center [49, 147] width 63 height 13
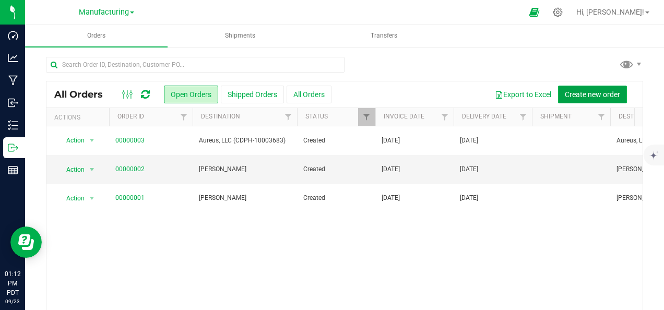
click at [574, 87] on button "Create new order" at bounding box center [592, 95] width 69 height 18
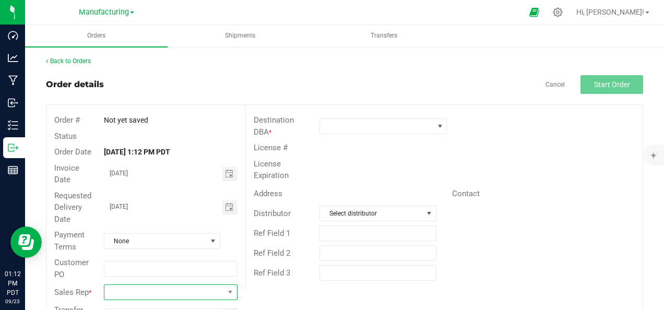
click at [197, 286] on span "NO DATA FOUND" at bounding box center [163, 292] width 119 height 15
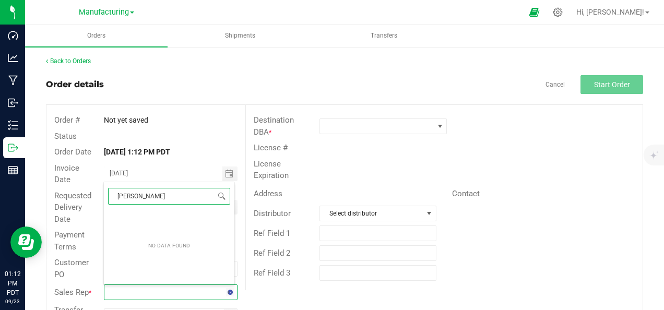
type input "[PERSON_NAME]"
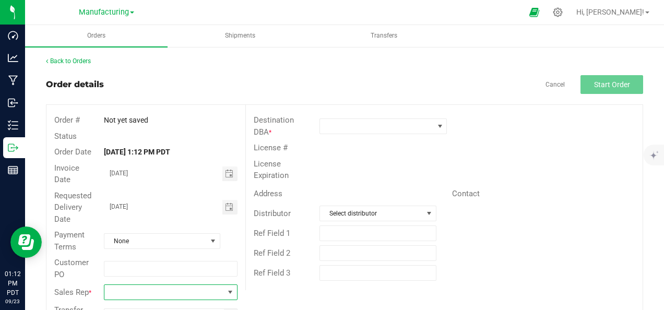
scroll to position [38, 0]
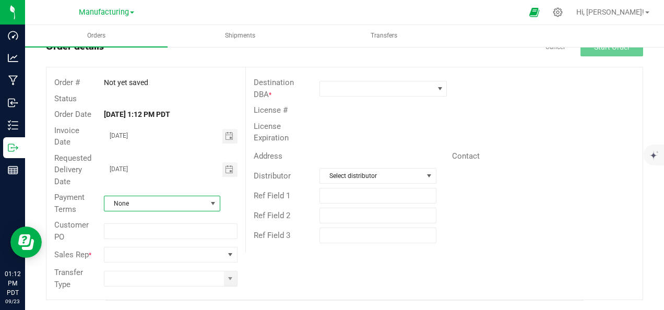
click at [209, 208] on span at bounding box center [213, 203] width 13 height 15
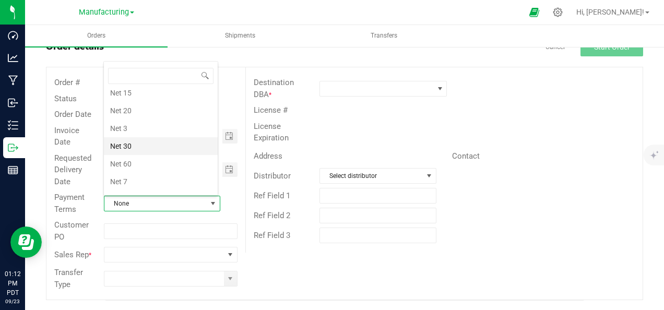
scroll to position [0, 0]
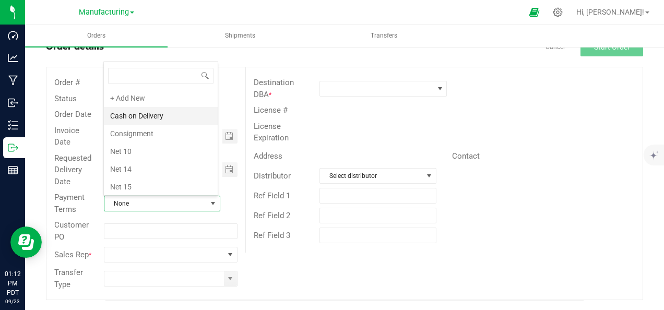
click at [179, 114] on li "Cash on Delivery" at bounding box center [161, 116] width 114 height 18
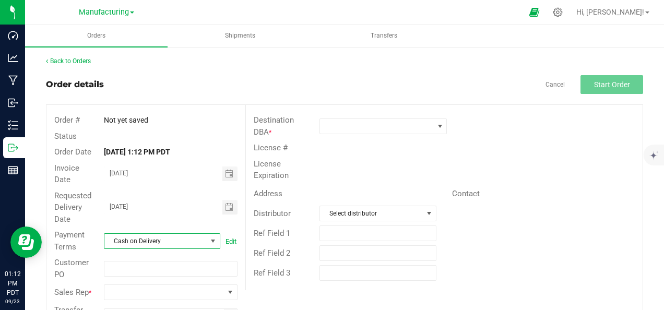
scroll to position [1, 0]
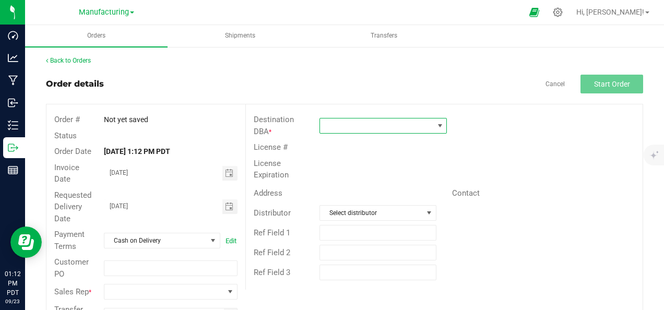
click at [383, 125] on span at bounding box center [376, 125] width 113 height 15
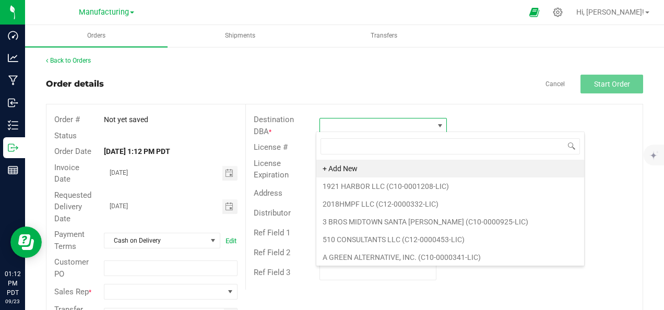
scroll to position [15, 125]
click at [383, 125] on span at bounding box center [376, 125] width 113 height 15
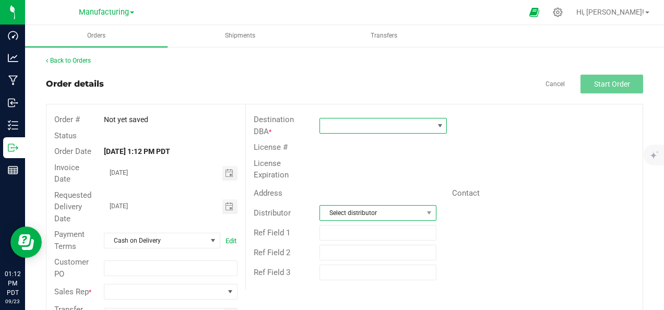
click at [373, 206] on span "Select distributor" at bounding box center [371, 213] width 102 height 15
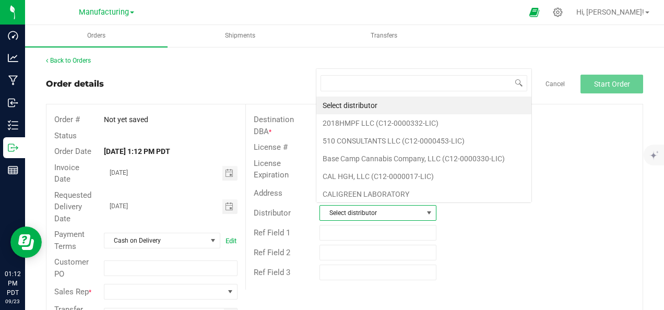
scroll to position [15, 113]
click at [536, 243] on div "Ref Field 2" at bounding box center [444, 253] width 396 height 20
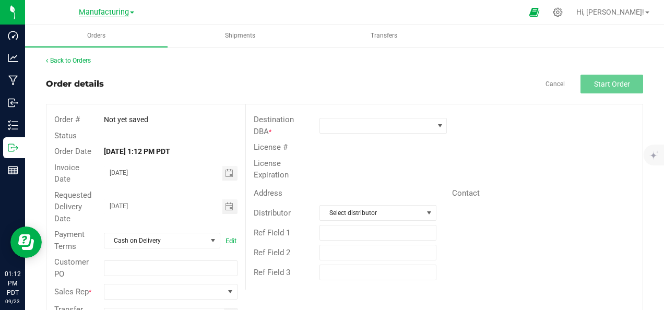
click at [115, 16] on span "Manufacturing" at bounding box center [104, 12] width 50 height 9
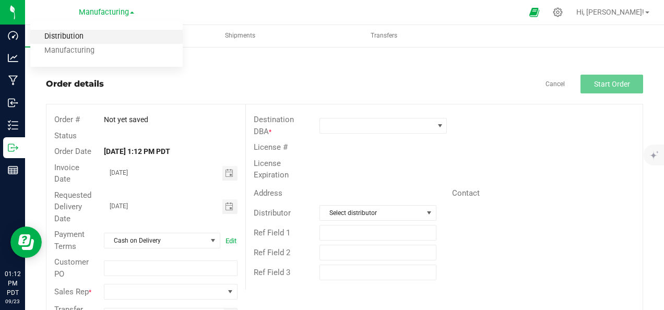
click at [100, 35] on link "Distribution" at bounding box center [106, 37] width 152 height 14
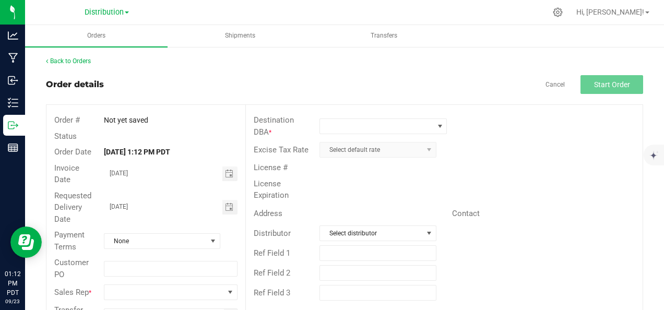
scroll to position [38, 0]
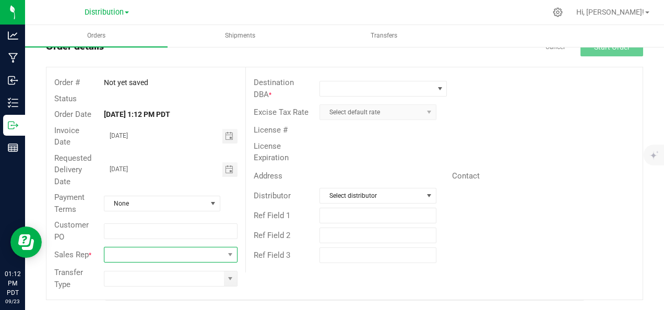
click at [138, 259] on span "NO DATA FOUND" at bounding box center [163, 254] width 119 height 15
click at [170, 116] on strong "[DATE] 1:12 PM PDT" at bounding box center [137, 114] width 66 height 8
click at [562, 13] on icon at bounding box center [557, 12] width 10 height 10
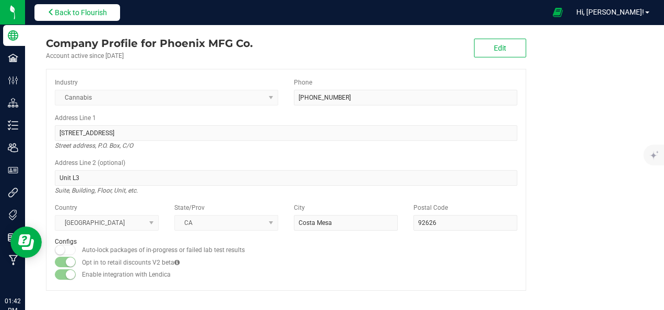
click at [68, 8] on span "Back to Flourish" at bounding box center [81, 12] width 52 height 8
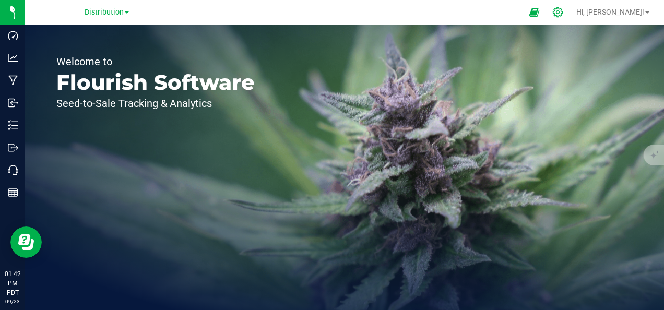
click at [562, 16] on icon at bounding box center [557, 12] width 10 height 10
